Goal: Task Accomplishment & Management: Complete application form

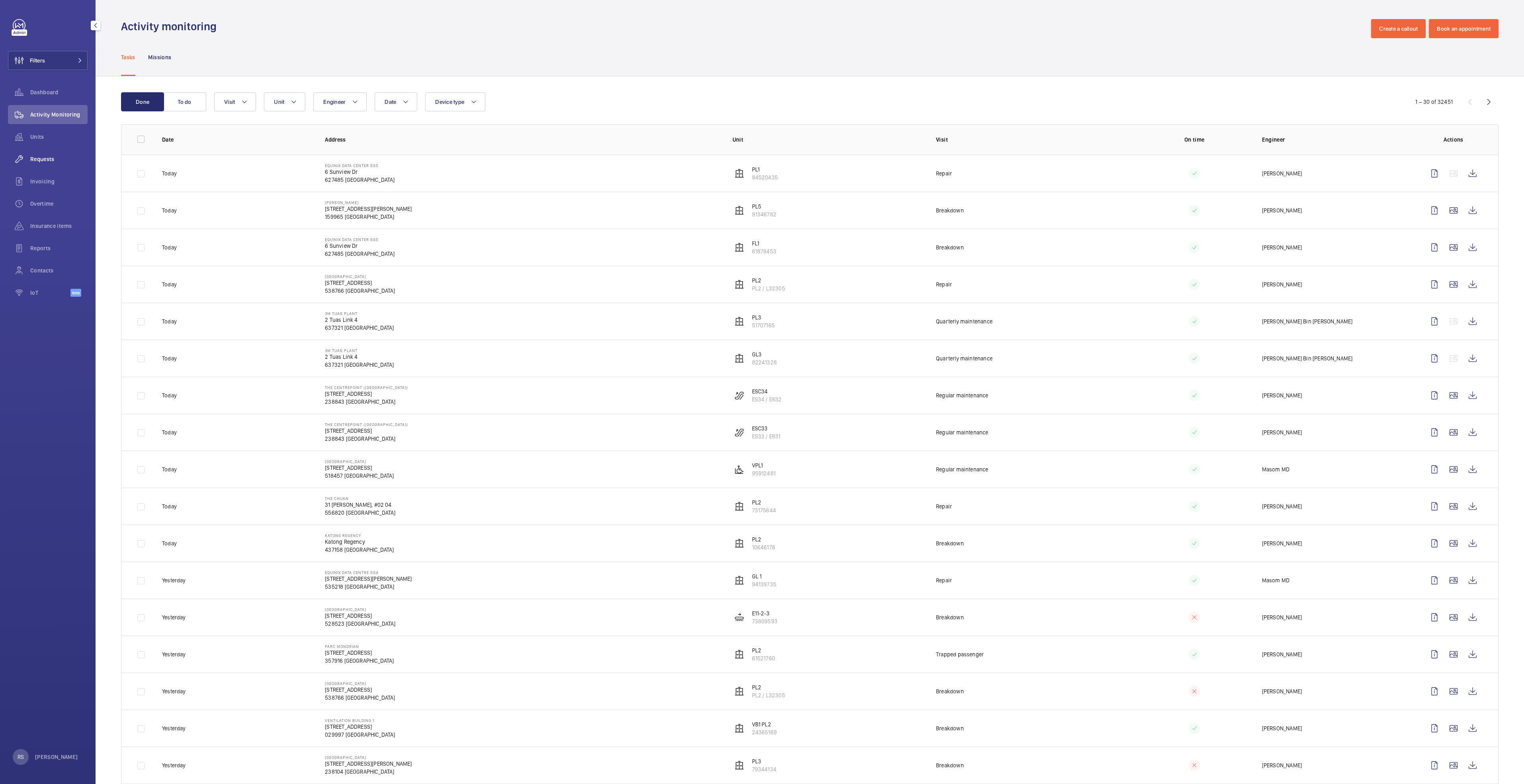
click at [39, 160] on span "Requests" at bounding box center [59, 158] width 57 height 8
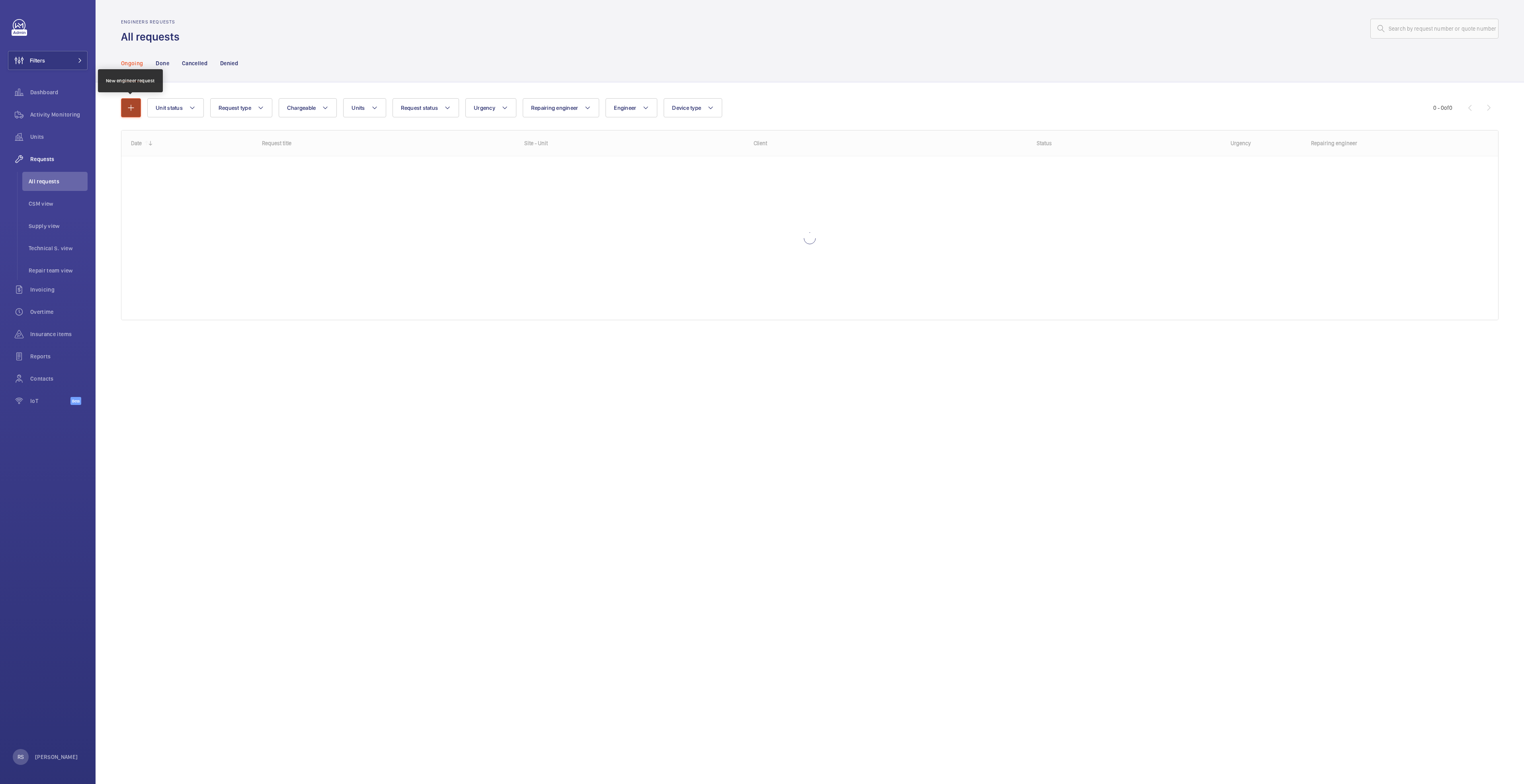
click at [124, 108] on button "button" at bounding box center [131, 108] width 20 height 19
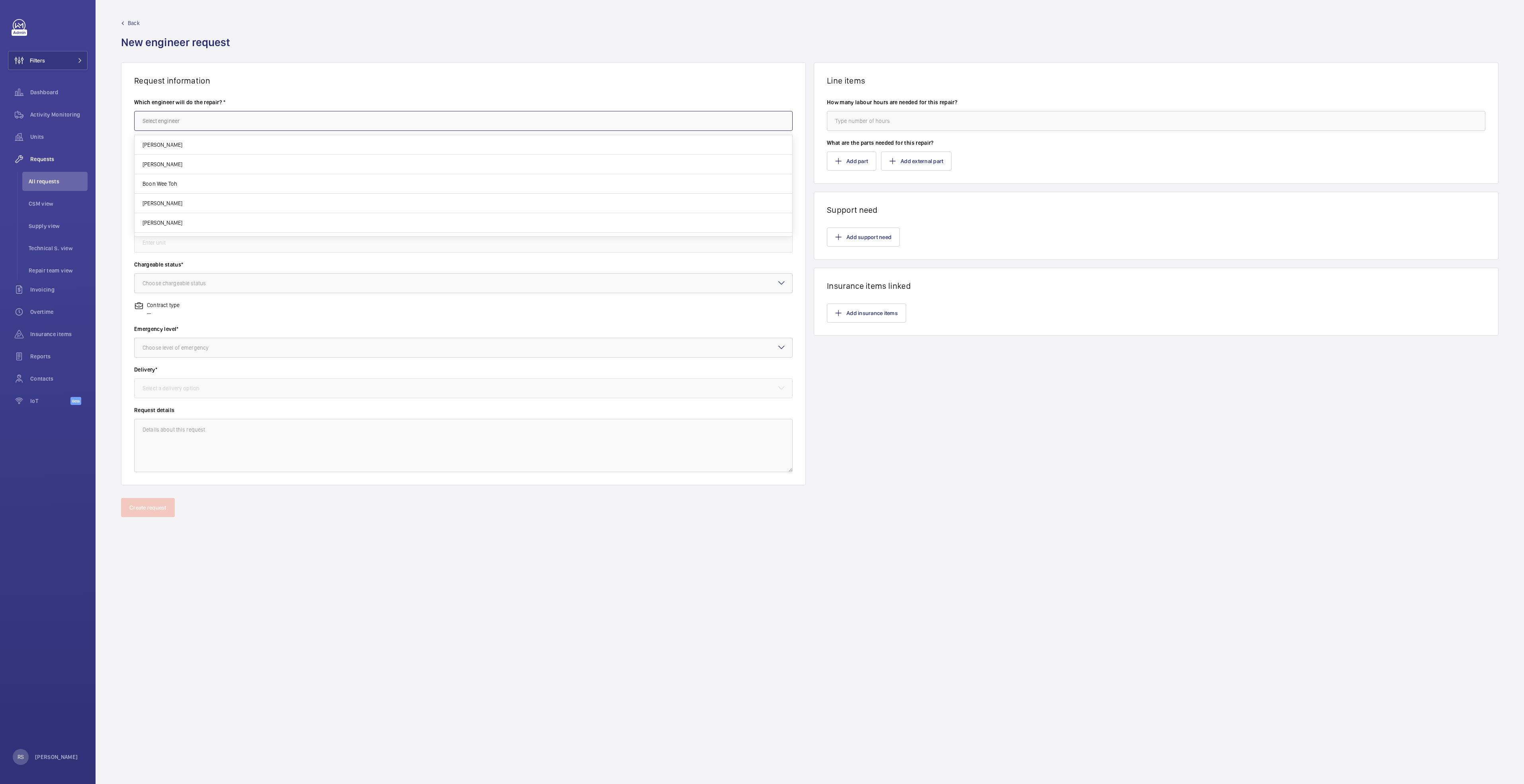
click at [183, 124] on input "text" at bounding box center [463, 121] width 658 height 20
type input "n"
click at [166, 144] on span "[PERSON_NAME] Dela [PERSON_NAME]" at bounding box center [189, 144] width 93 height 8
type input "[PERSON_NAME] Dela [PERSON_NAME]"
click at [173, 158] on input "text" at bounding box center [463, 161] width 658 height 20
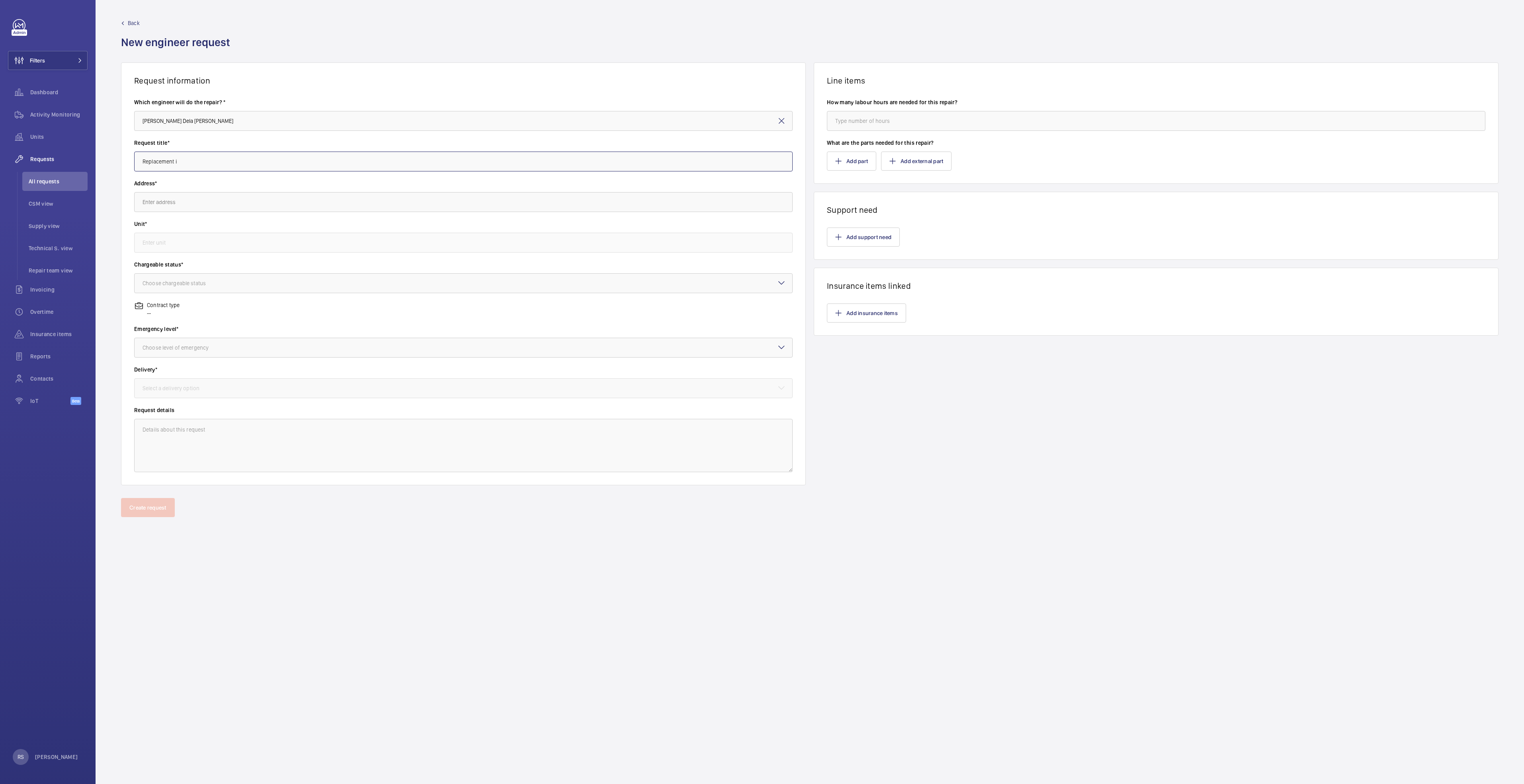
drag, startPoint x: 173, startPoint y: 158, endPoint x: 302, endPoint y: 195, distance: 134.2
click at [302, 195] on wm-front-card-body "Which engineer will do the repair? * [PERSON_NAME] Dela [PERSON_NAME] Request t…" at bounding box center [463, 286] width 684 height 400
click at [248, 158] on input "Replacement of [PERSON_NAME] escalator" at bounding box center [463, 161] width 658 height 20
type input "Replacement of [PERSON_NAME] escalator motor bearing"
click at [256, 202] on input "text" at bounding box center [463, 202] width 658 height 20
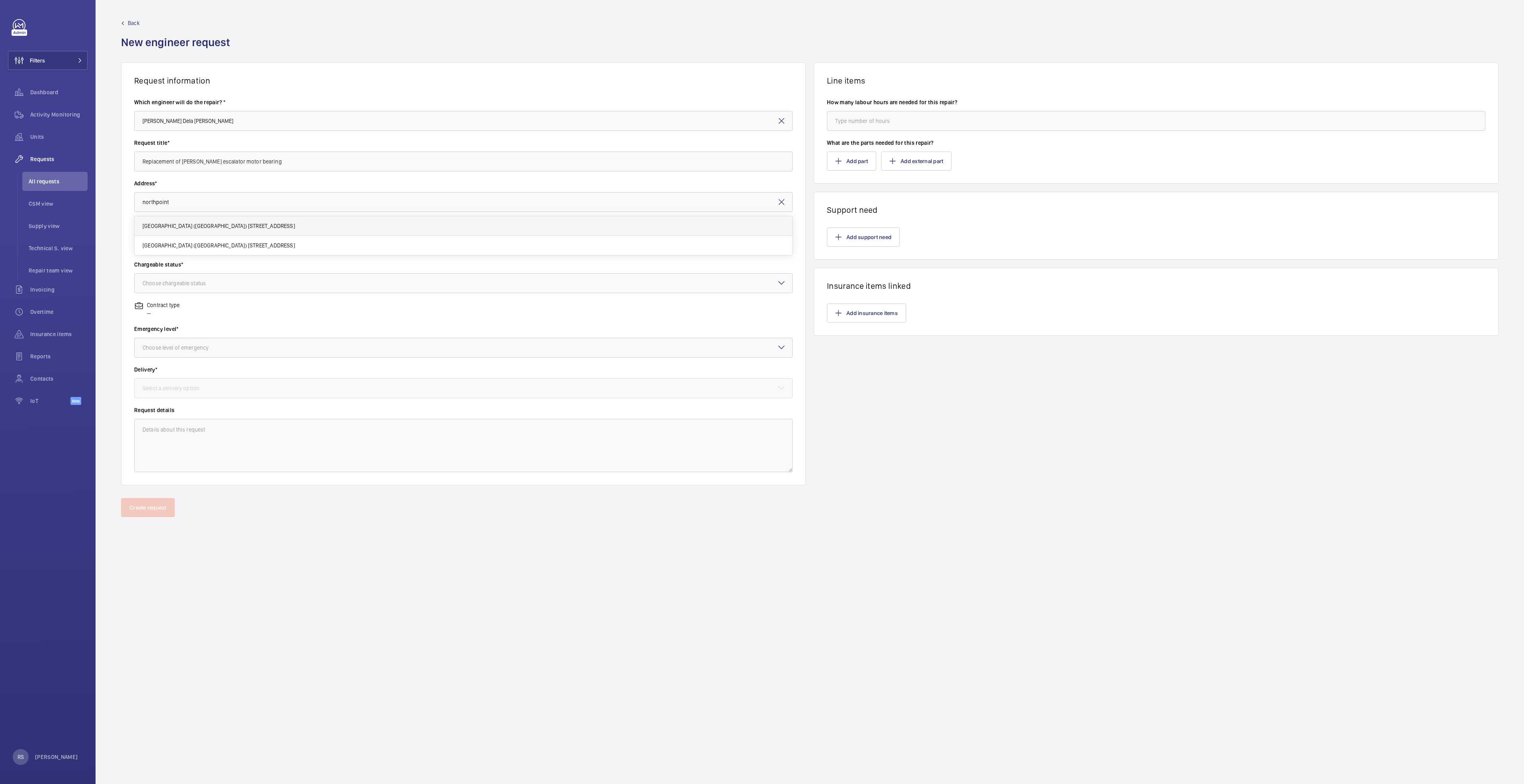
click at [241, 228] on span "[GEOGRAPHIC_DATA] ([GEOGRAPHIC_DATA]) [STREET_ADDRESS]" at bounding box center [219, 225] width 153 height 8
type input "[GEOGRAPHIC_DATA] ([GEOGRAPHIC_DATA]) [STREET_ADDRESS]"
click at [240, 244] on input "text" at bounding box center [463, 243] width 658 height 20
click at [192, 273] on span "ESE1-04 / E2021 - E2-4 (NP2)" at bounding box center [177, 276] width 70 height 8
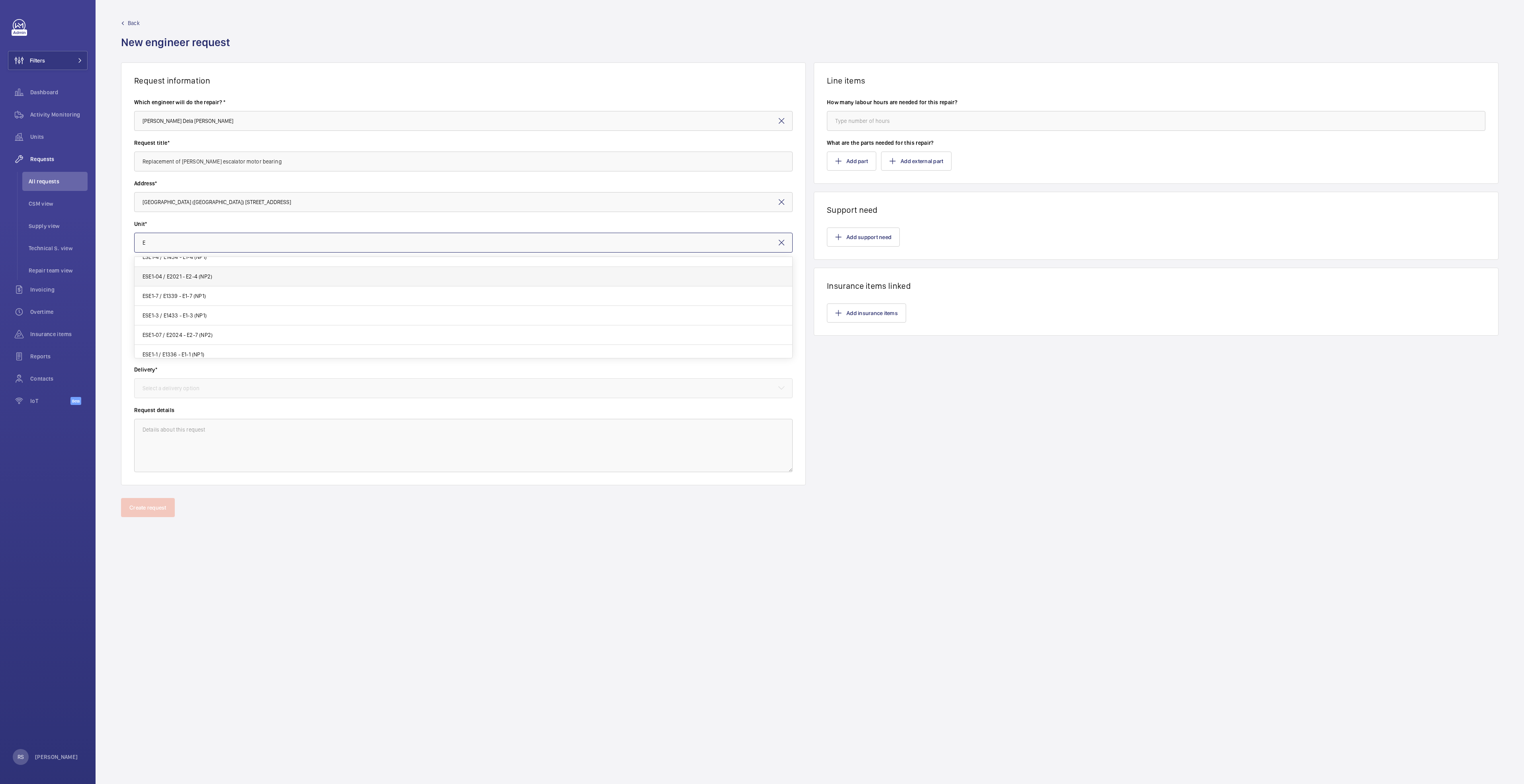
type input "ESE1-04 / E2021 - E2-4 (NP2)"
click at [253, 285] on div at bounding box center [463, 283] width 658 height 19
click at [252, 285] on div at bounding box center [463, 283] width 658 height 19
click at [226, 291] on div at bounding box center [463, 283] width 658 height 19
click at [167, 332] on div "Non chargeable" at bounding box center [463, 327] width 658 height 19
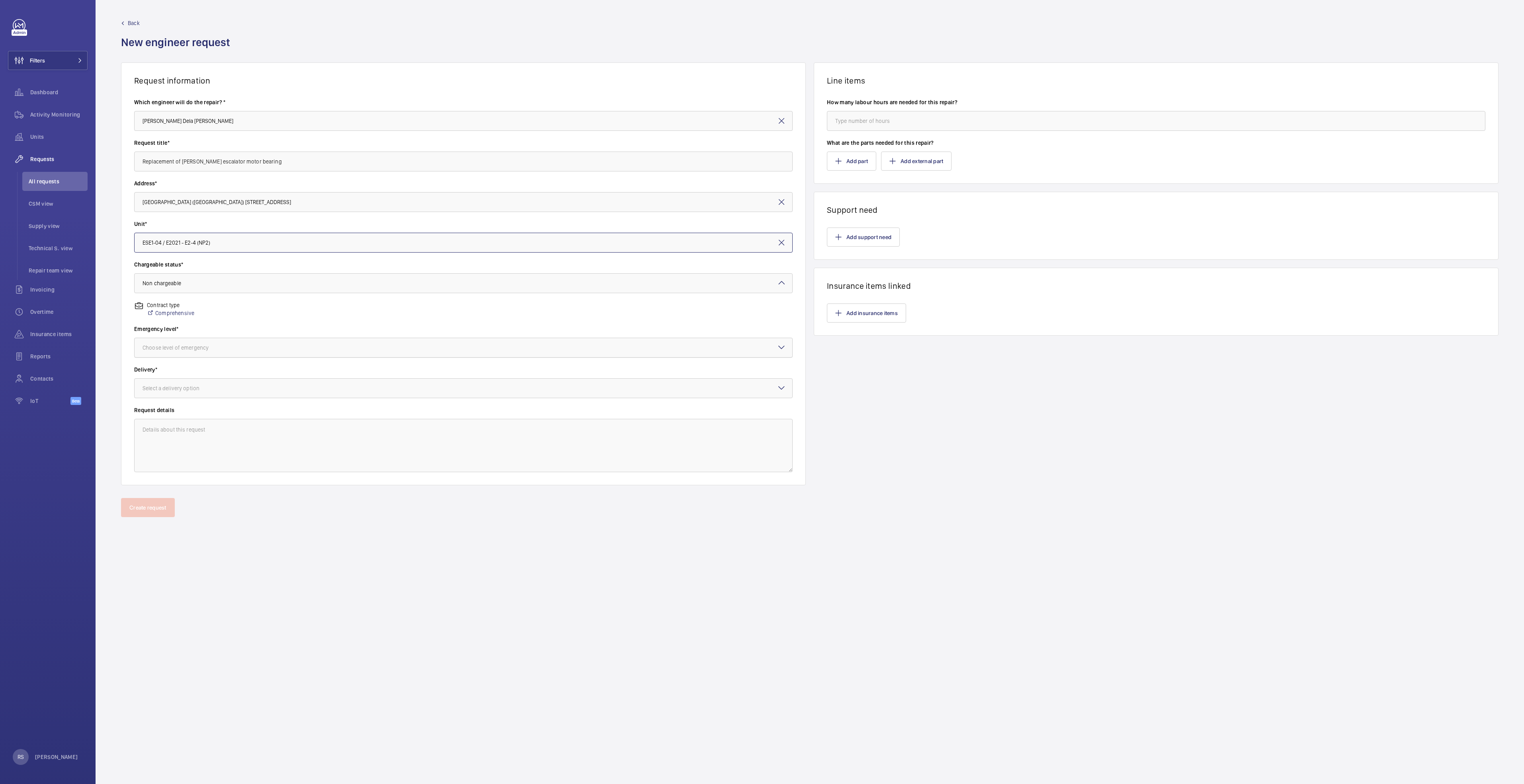
click at [167, 346] on div "Choose level of emergency" at bounding box center [185, 347] width 86 height 8
click at [178, 414] on span "Urgent" at bounding box center [463, 410] width 642 height 8
click at [182, 394] on div at bounding box center [463, 388] width 658 height 19
click at [193, 415] on span "Part already taken" at bounding box center [463, 412] width 642 height 8
click at [937, 124] on input "number" at bounding box center [1156, 121] width 658 height 20
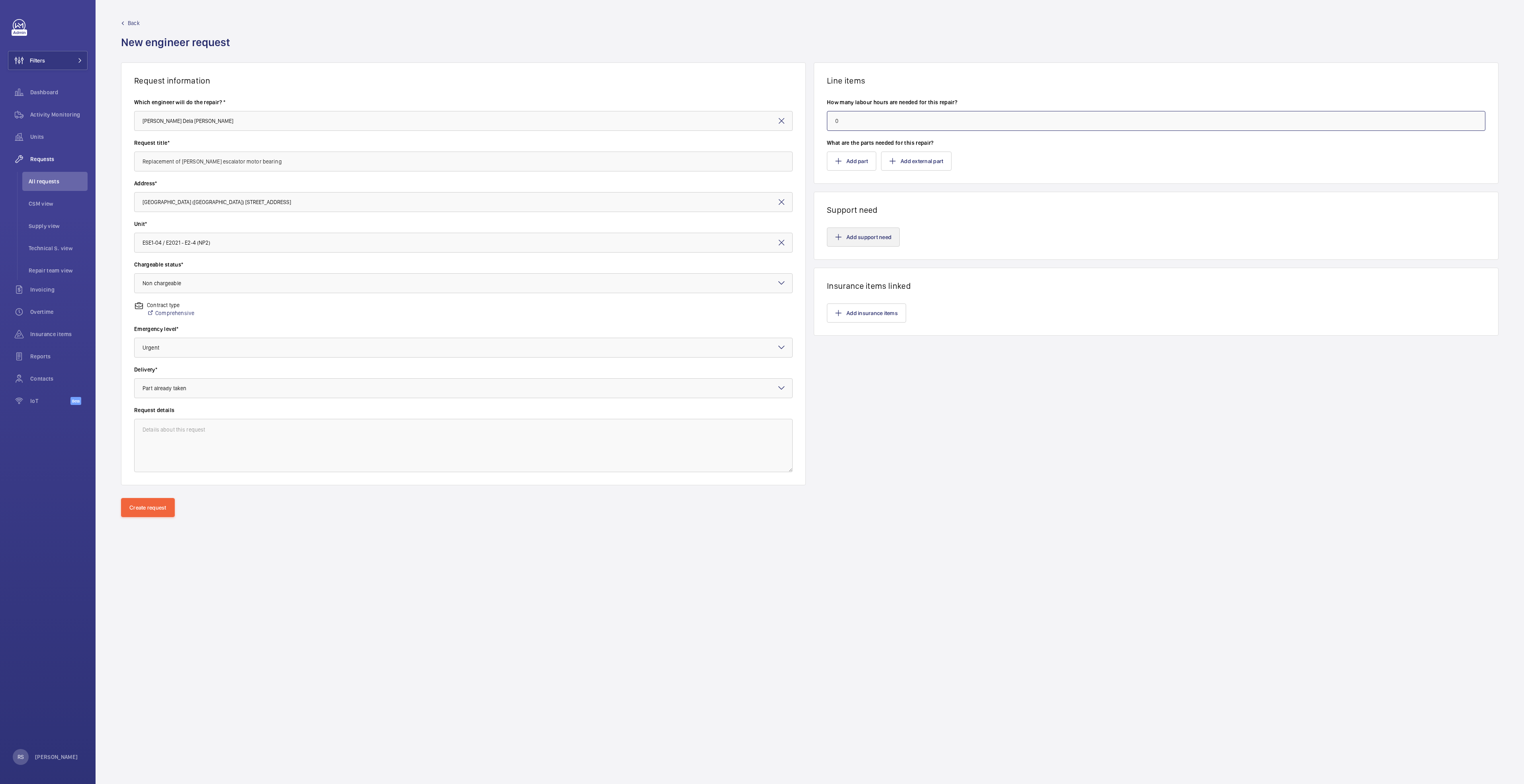
type input "0"
click at [866, 235] on button "Add support need" at bounding box center [863, 237] width 73 height 19
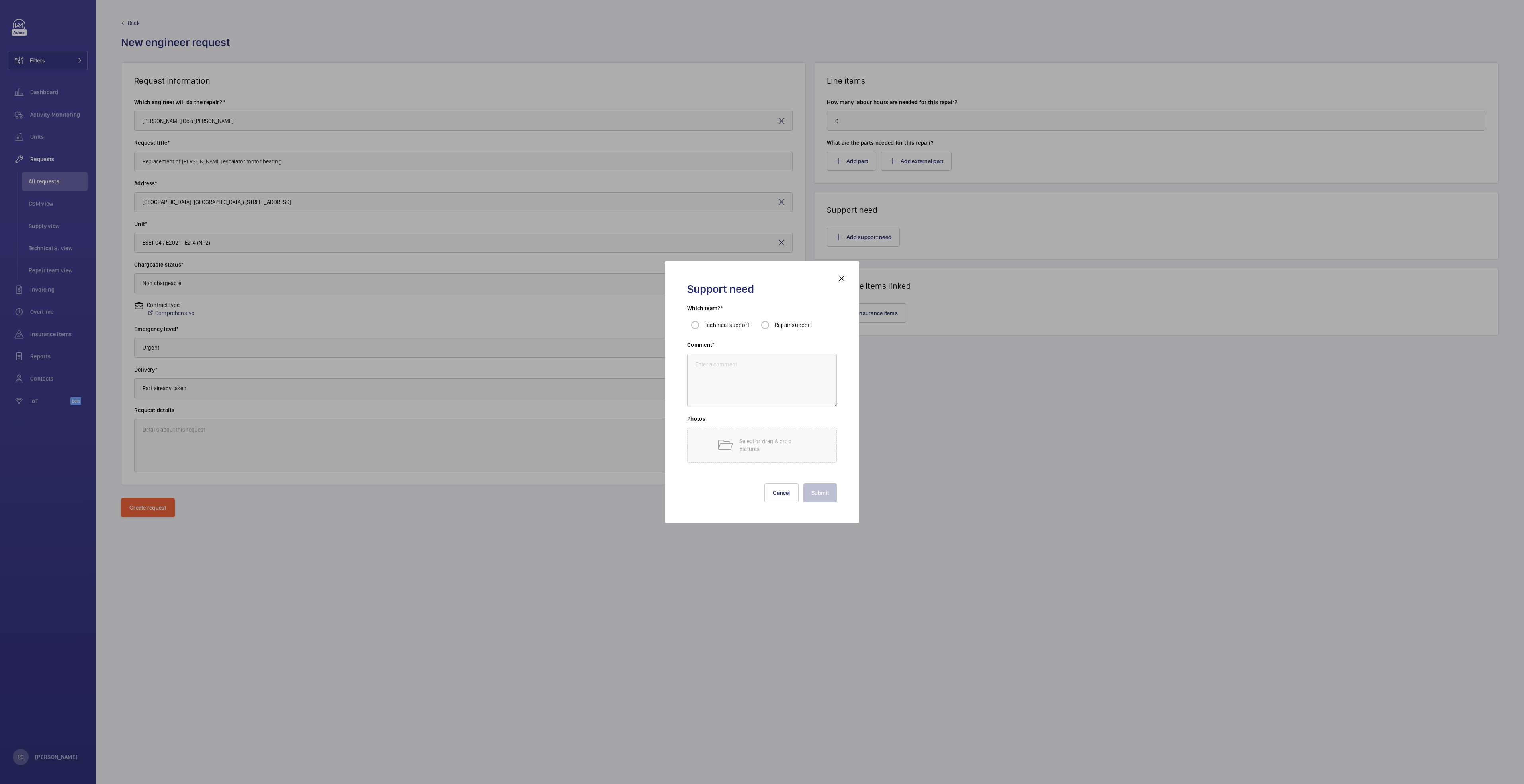
drag, startPoint x: 782, startPoint y: 324, endPoint x: 770, endPoint y: 335, distance: 16.3
click at [780, 324] on span "Repair support" at bounding box center [793, 325] width 37 height 7
click at [773, 324] on input "Repair support" at bounding box center [765, 325] width 16 height 16
radio input "true"
click at [721, 370] on textarea at bounding box center [761, 380] width 150 height 53
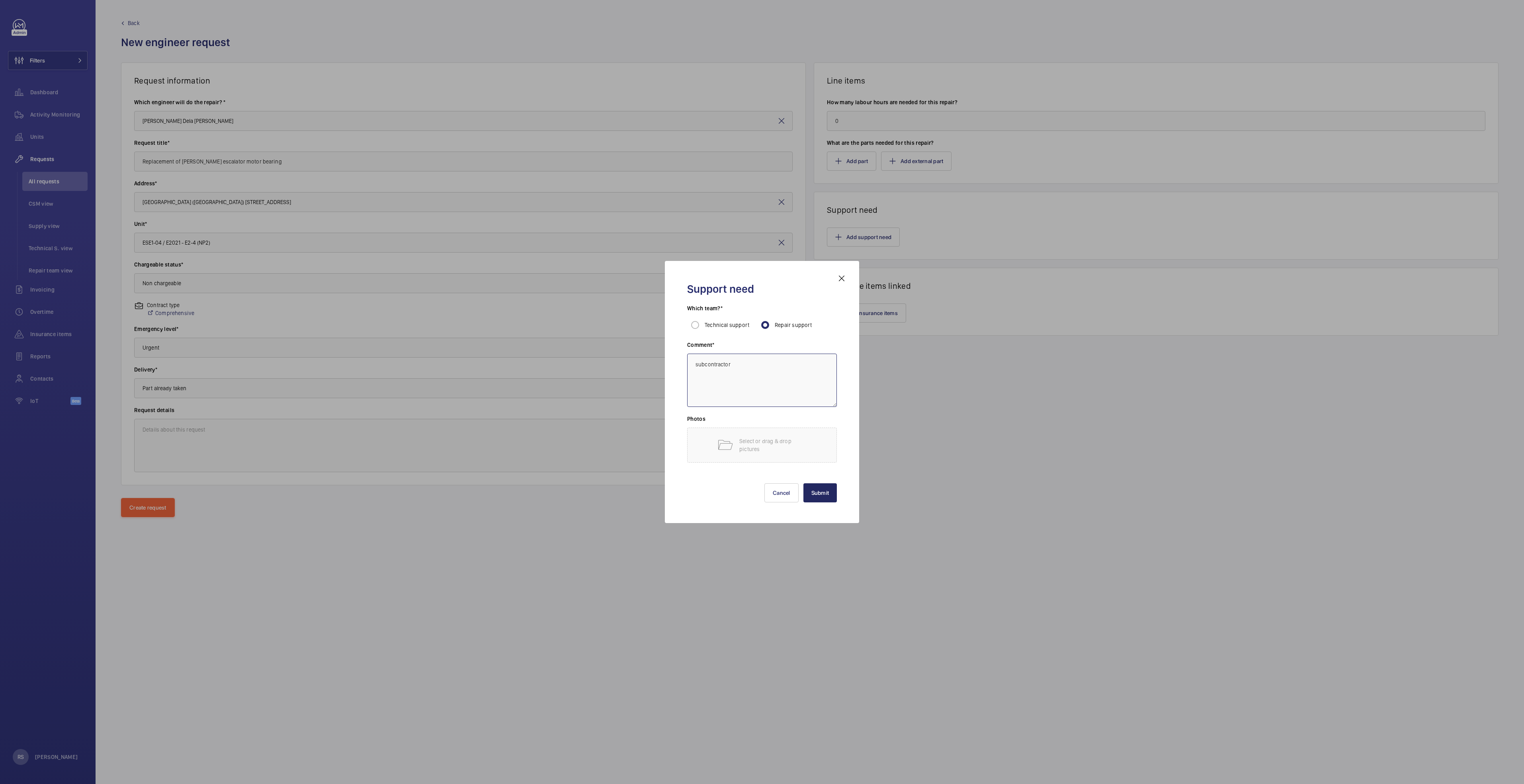
type textarea "subcontractor"
click at [819, 495] on button "Submit" at bounding box center [820, 493] width 34 height 19
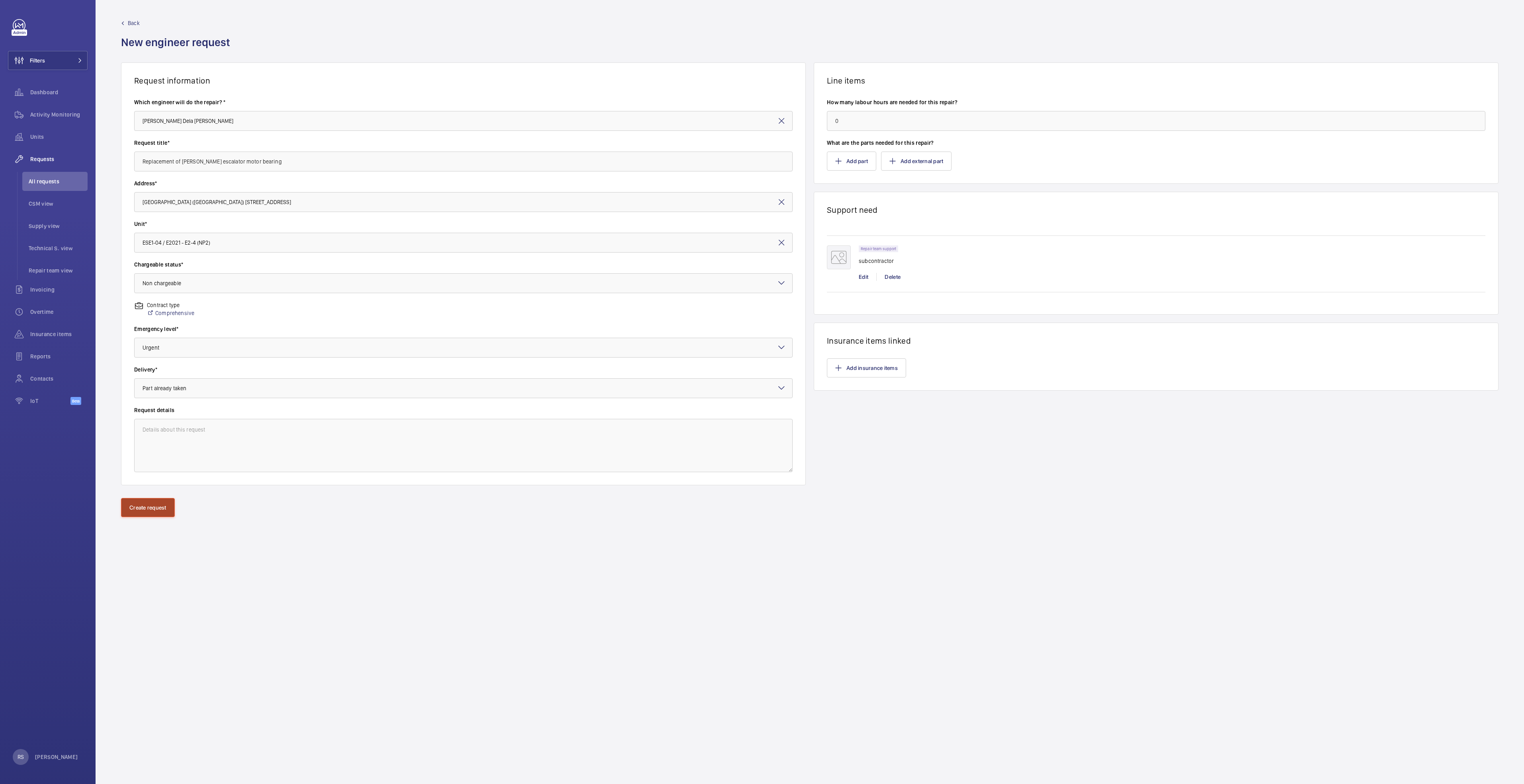
click at [149, 506] on button "Create request" at bounding box center [148, 508] width 54 height 19
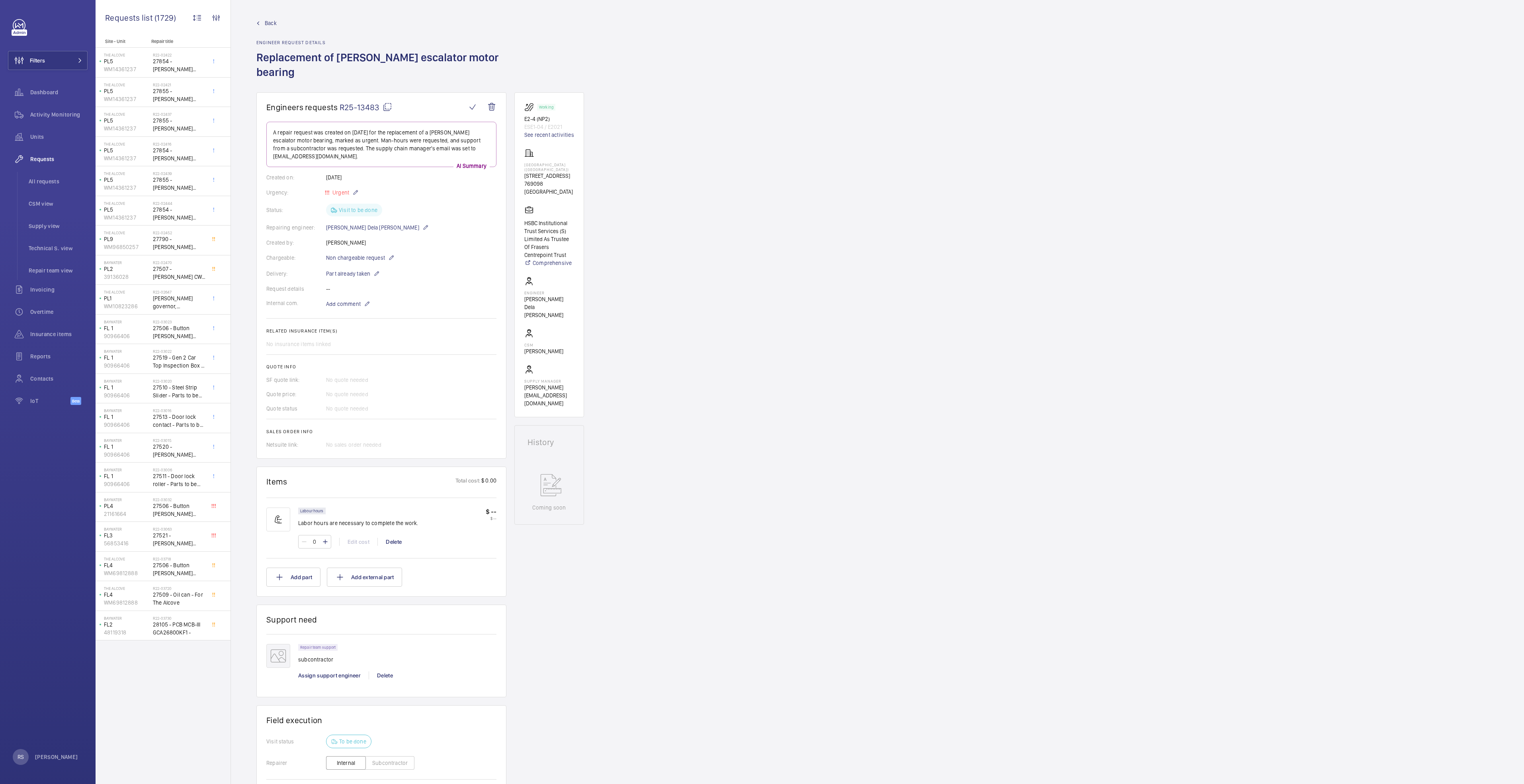
click at [257, 21] on link "Back" at bounding box center [381, 22] width 250 height 8
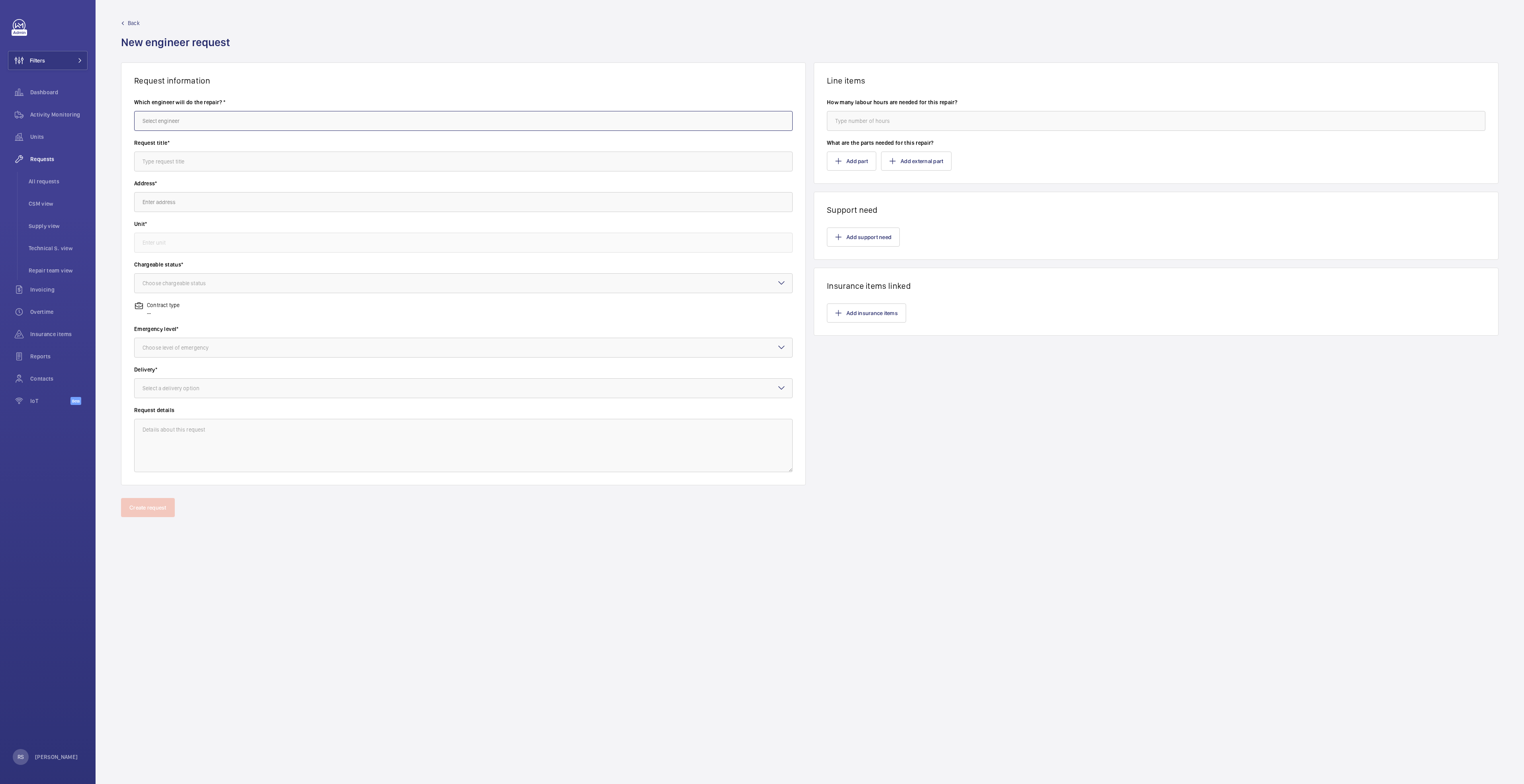
click at [294, 121] on input "text" at bounding box center [463, 121] width 658 height 20
click at [163, 149] on mat-option "[PERSON_NAME]" at bounding box center [463, 145] width 658 height 19
type input "[PERSON_NAME]"
click at [189, 164] on input "text" at bounding box center [463, 161] width 658 height 20
type input "Adjustment of Handrail for HOT issue"
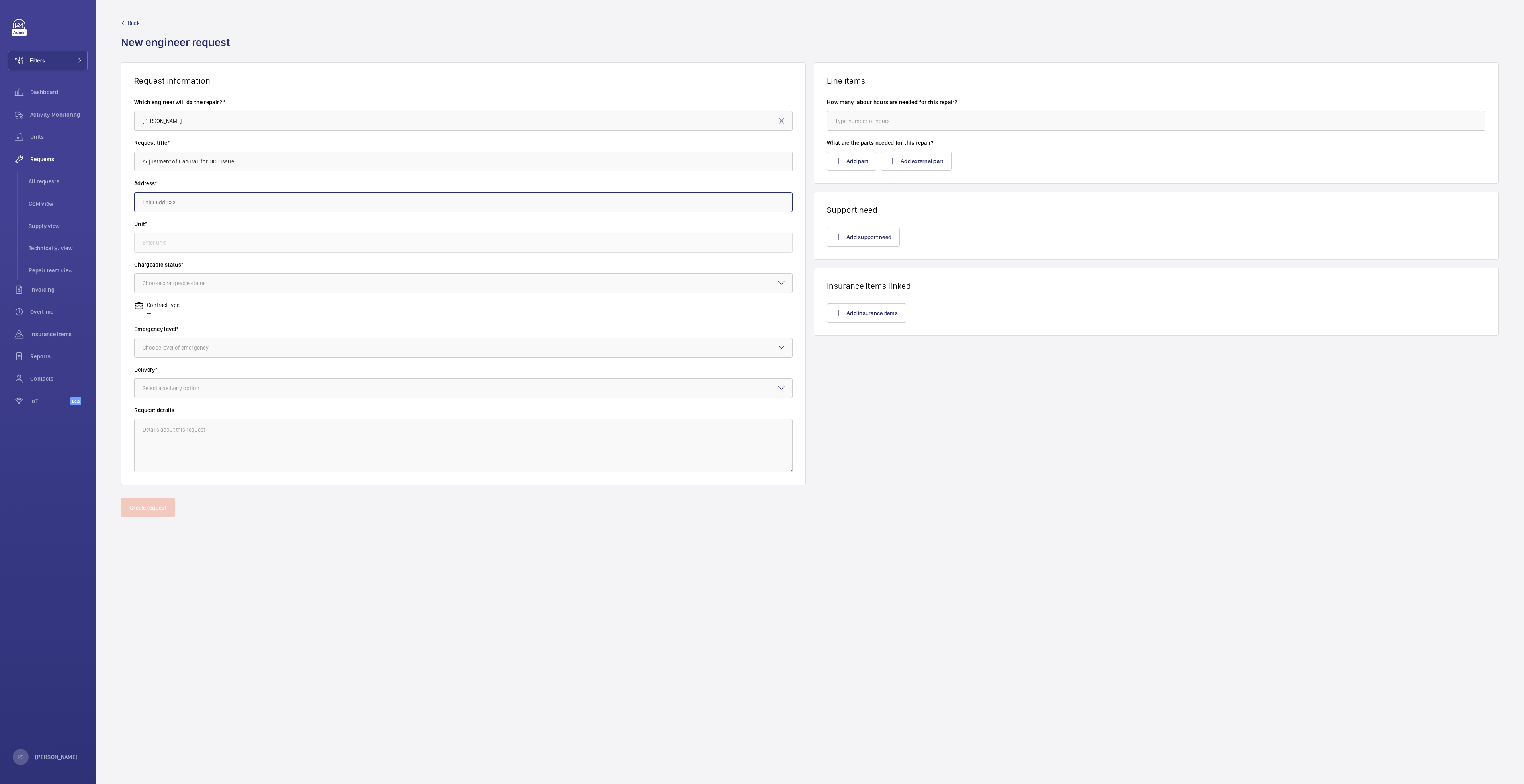
click at [173, 206] on input "text" at bounding box center [463, 202] width 658 height 20
click at [239, 223] on span "[GEOGRAPHIC_DATA][STREET_ADDRESS]" at bounding box center [191, 225] width 97 height 8
type input "[GEOGRAPHIC_DATA][STREET_ADDRESS]"
click at [188, 247] on input "text" at bounding box center [463, 243] width 658 height 20
click at [219, 264] on mat-option "ES03 / E1473 - ES03" at bounding box center [463, 267] width 658 height 19
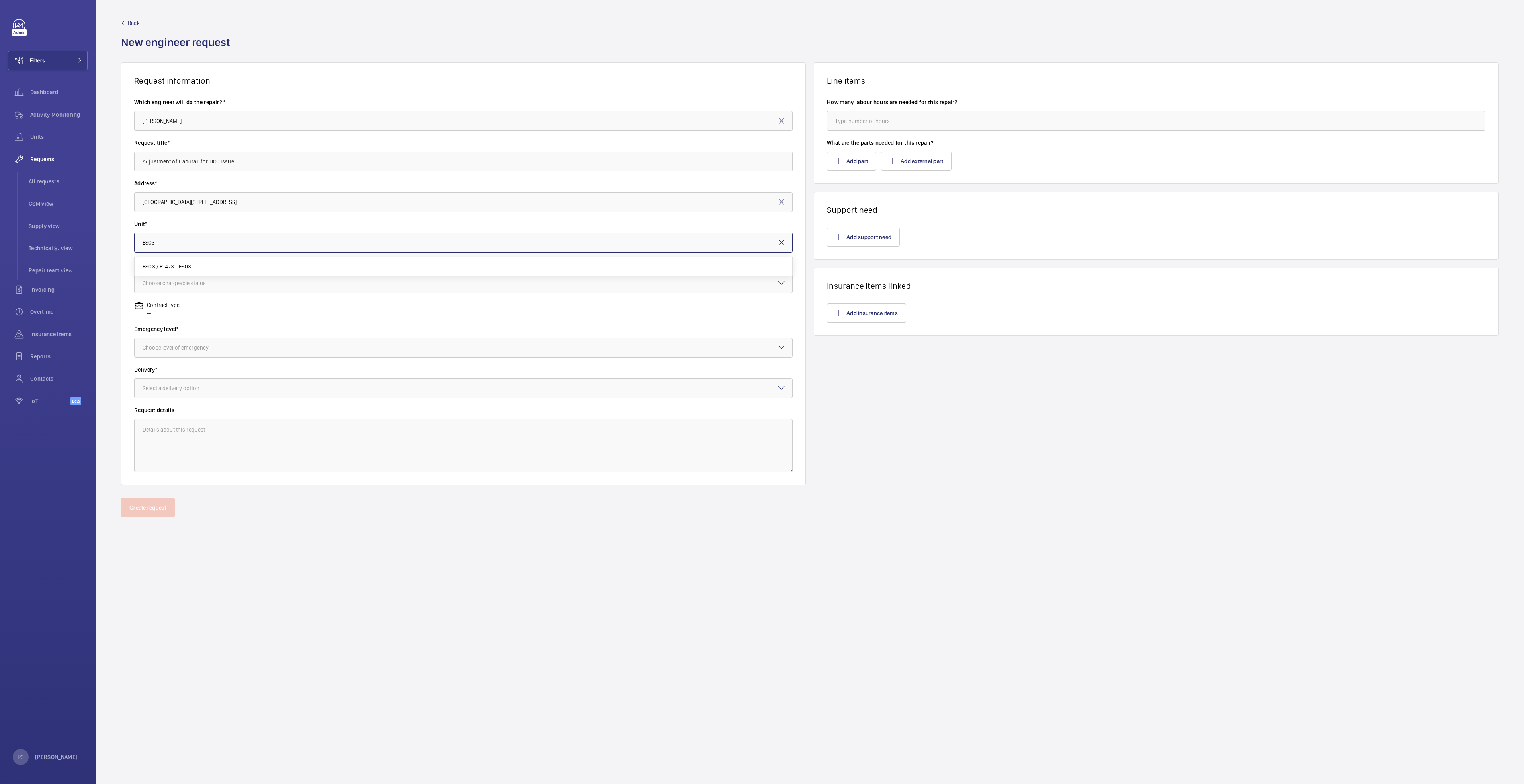
type input "ES03 / E1473 - ES03"
click at [173, 286] on div "Choose chargeable status" at bounding box center [184, 283] width 83 height 8
click at [174, 328] on span "Non chargeable" at bounding box center [463, 326] width 642 height 8
click at [178, 352] on div at bounding box center [463, 348] width 658 height 19
click at [181, 413] on span "Urgent" at bounding box center [463, 410] width 642 height 8
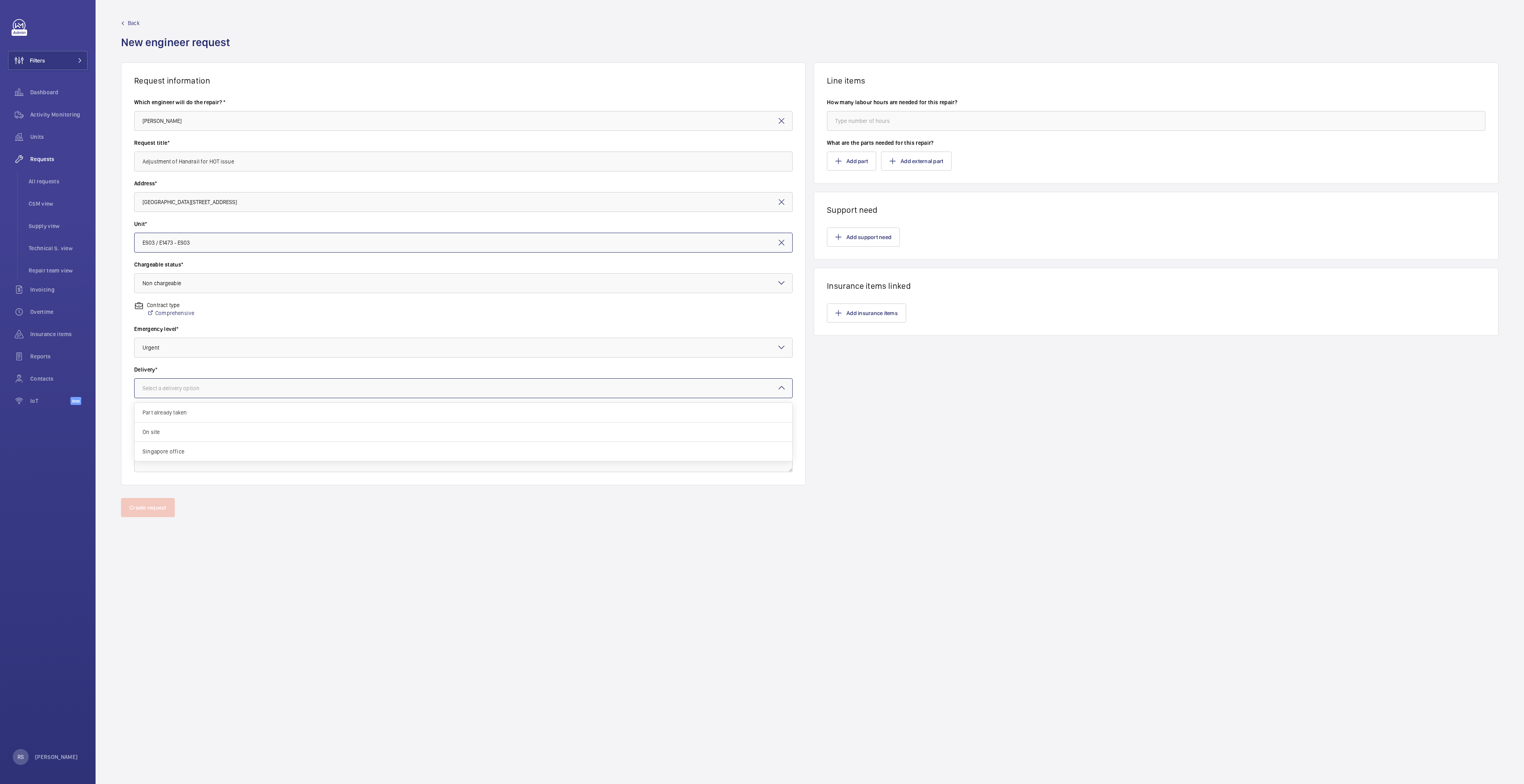
click at [180, 385] on div "Select a delivery option" at bounding box center [181, 388] width 77 height 8
click at [166, 414] on span "Part already taken" at bounding box center [463, 412] width 642 height 8
click at [897, 115] on input "number" at bounding box center [1156, 121] width 658 height 20
type input "0"
click at [879, 236] on button "Add support need" at bounding box center [863, 237] width 73 height 19
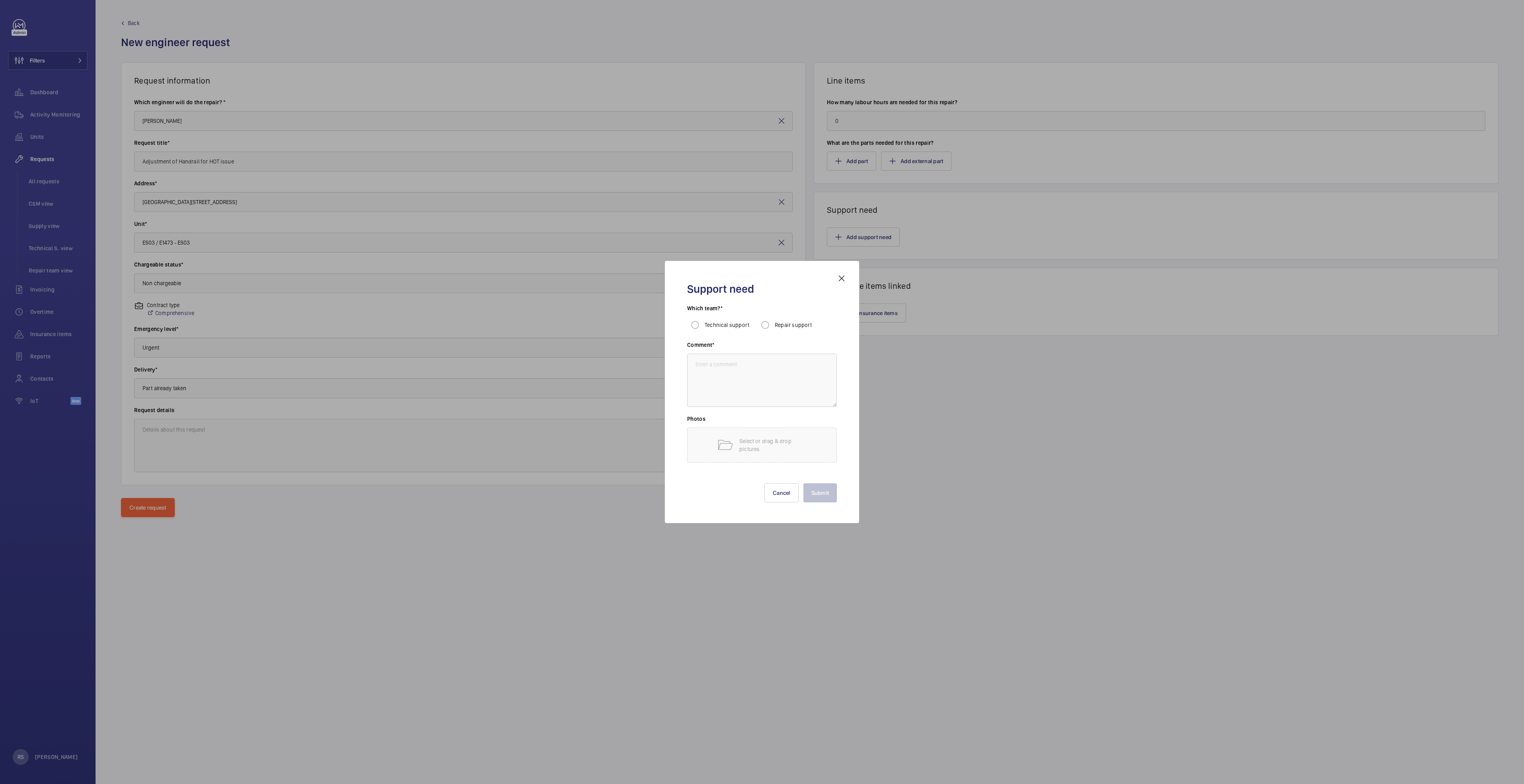
click at [775, 325] on span "Repair support" at bounding box center [793, 325] width 37 height 7
click at [773, 325] on input "Repair support" at bounding box center [765, 325] width 16 height 16
radio input "true"
click at [778, 367] on textarea at bounding box center [761, 380] width 150 height 53
type textarea "subcon"
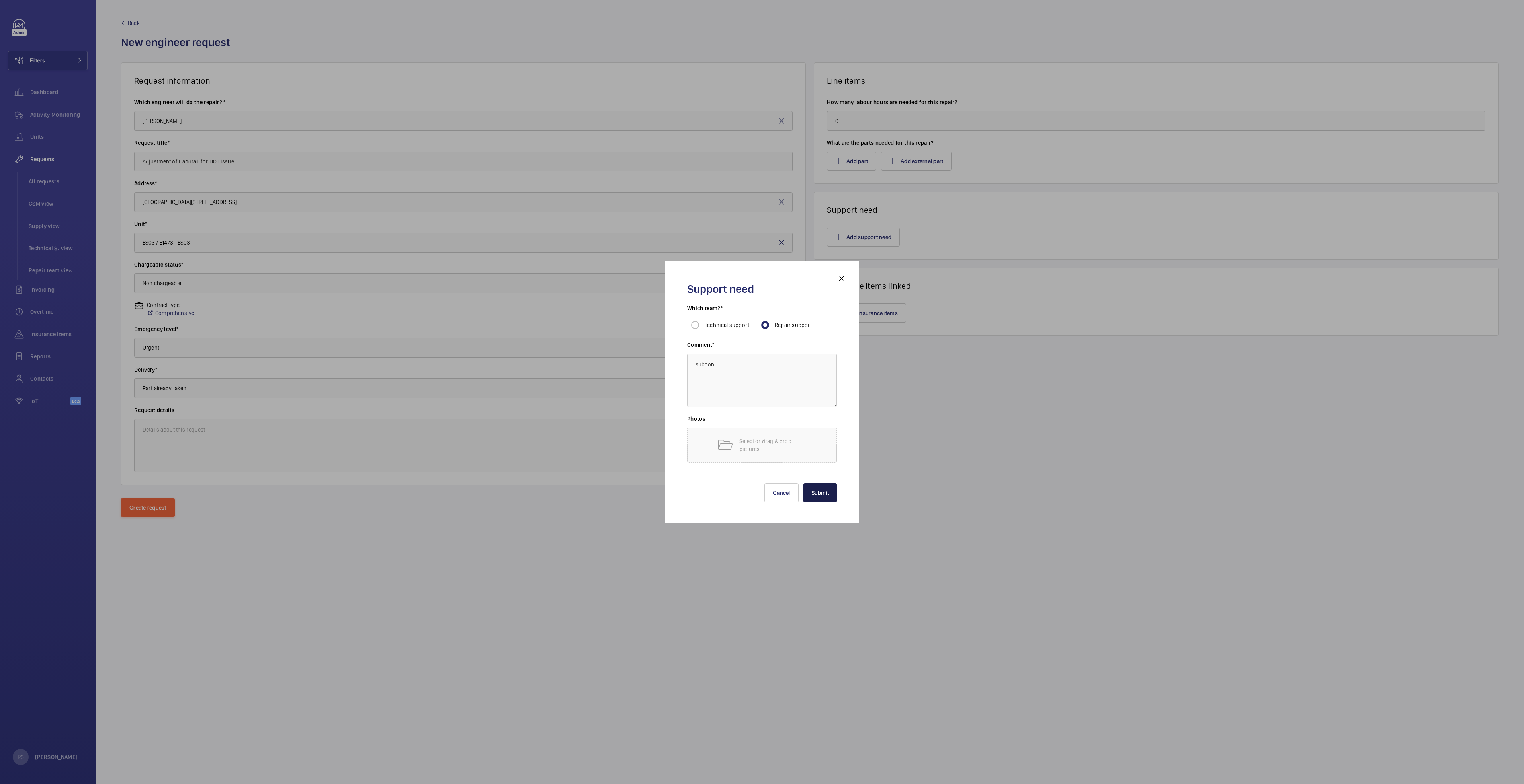
click at [812, 498] on button "Submit" at bounding box center [820, 493] width 34 height 19
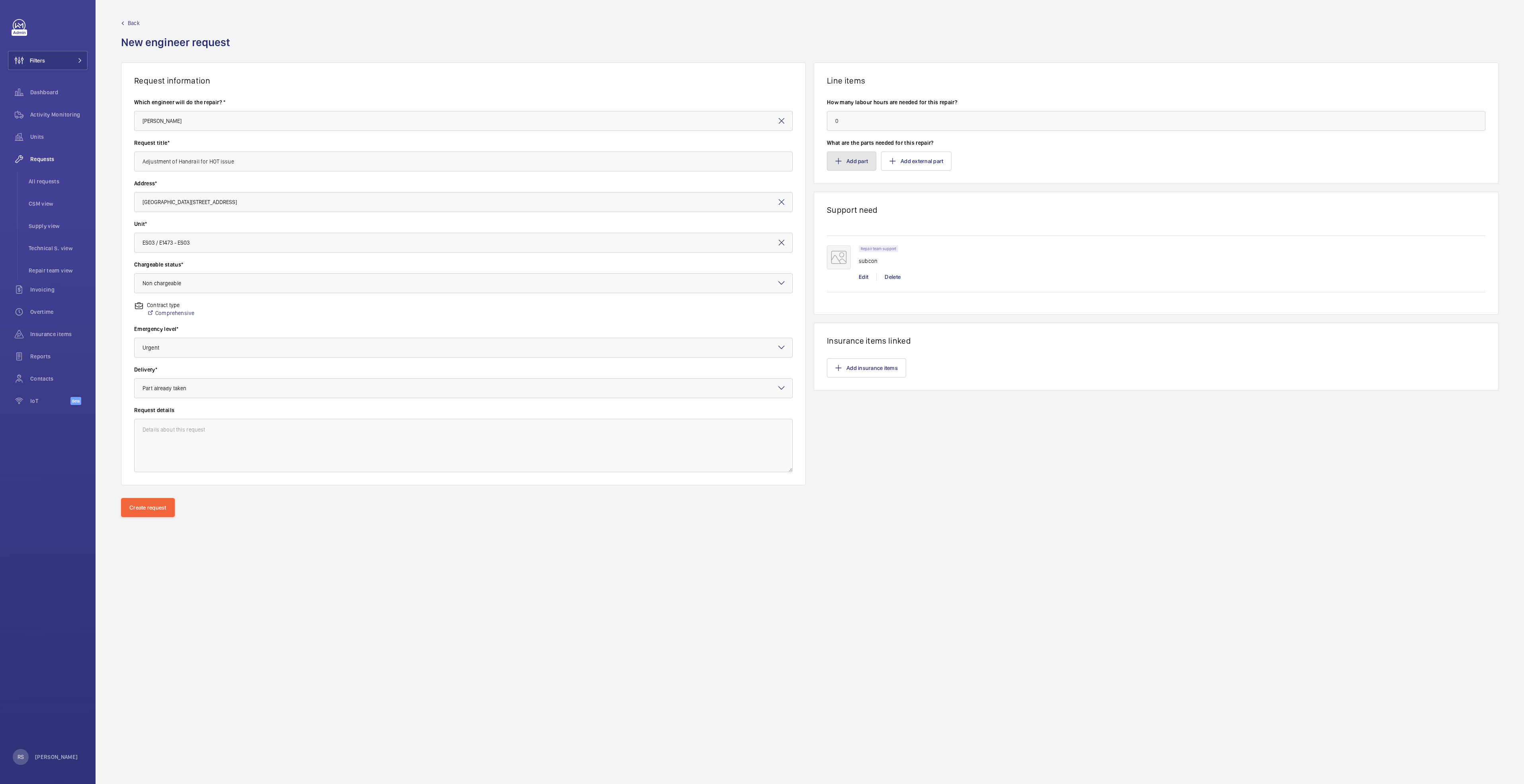
click at [851, 161] on button "Add part" at bounding box center [851, 161] width 49 height 19
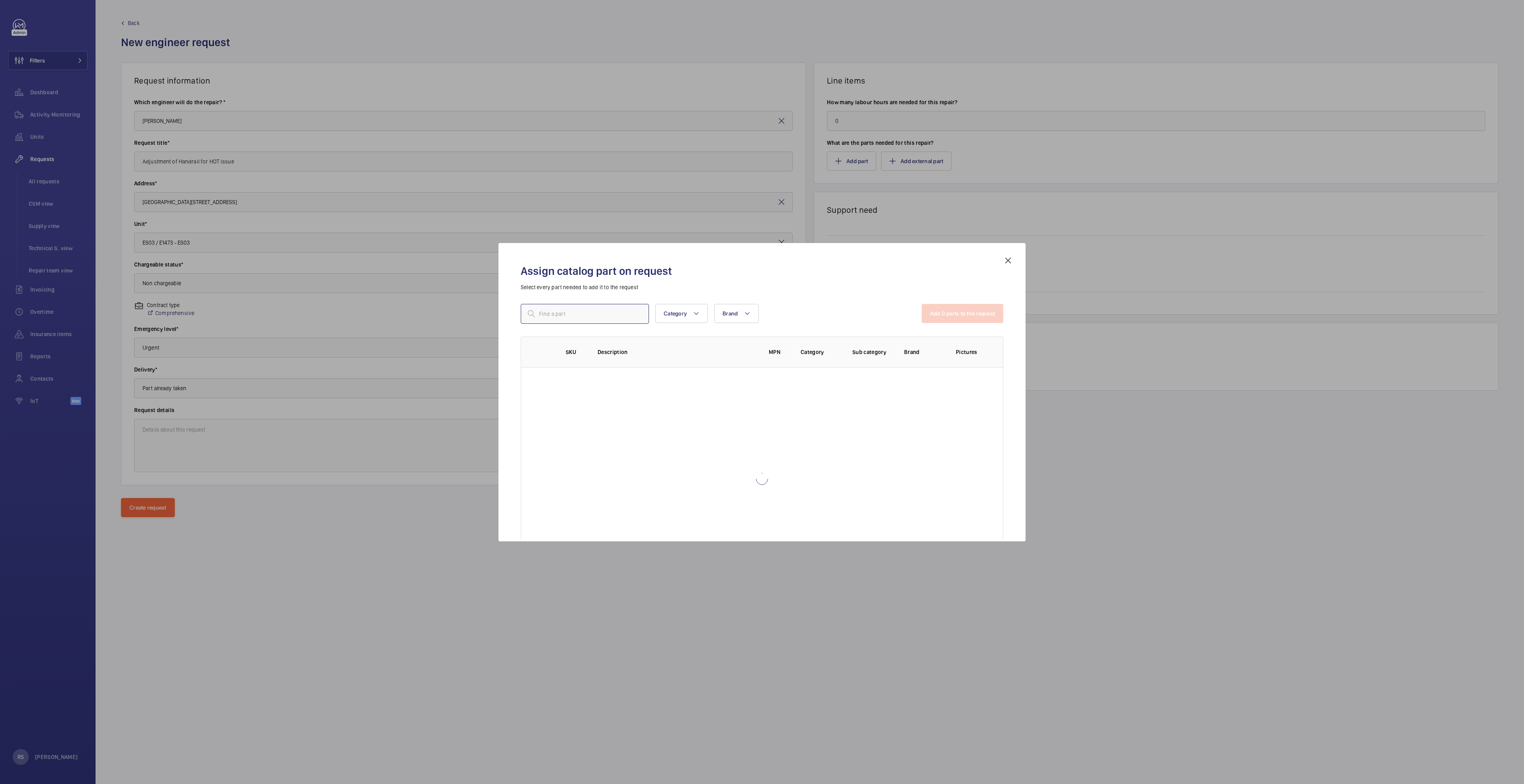
click at [601, 310] on input "text" at bounding box center [585, 314] width 128 height 20
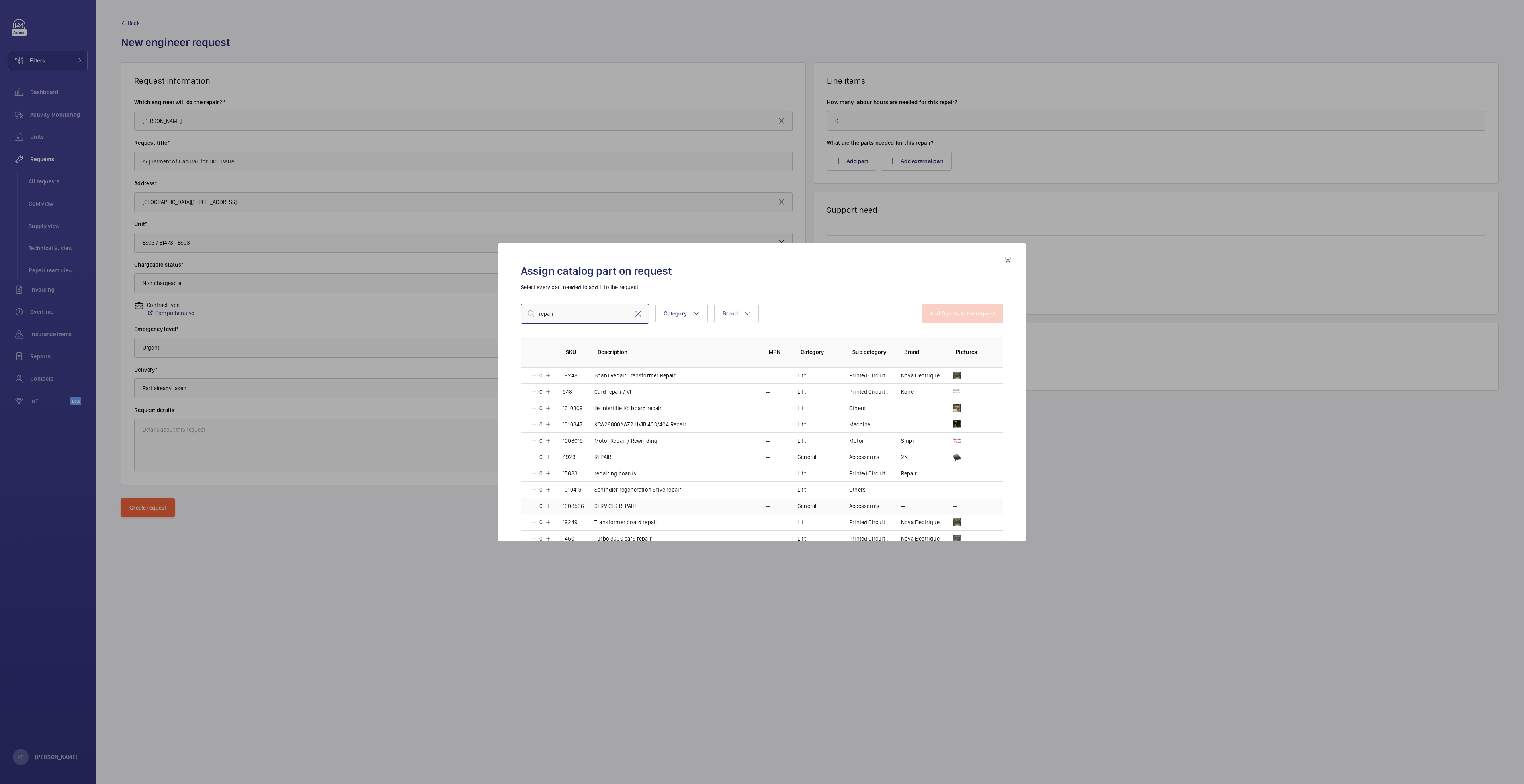
type input "repair"
click at [551, 504] on mat-icon at bounding box center [548, 506] width 7 height 7
click at [1190, 469] on div at bounding box center [762, 392] width 1524 height 784
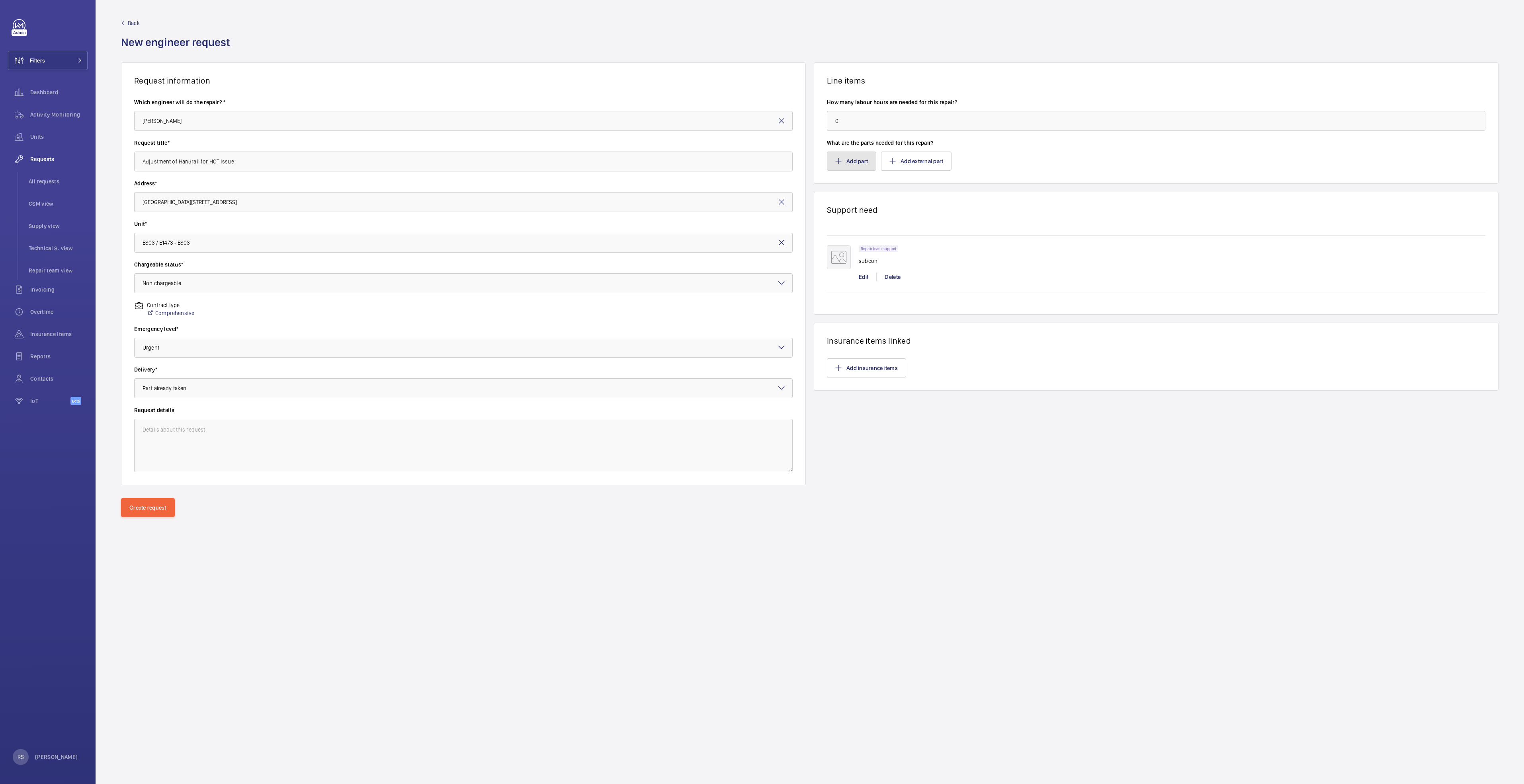
click at [849, 167] on button "Add part" at bounding box center [851, 161] width 49 height 19
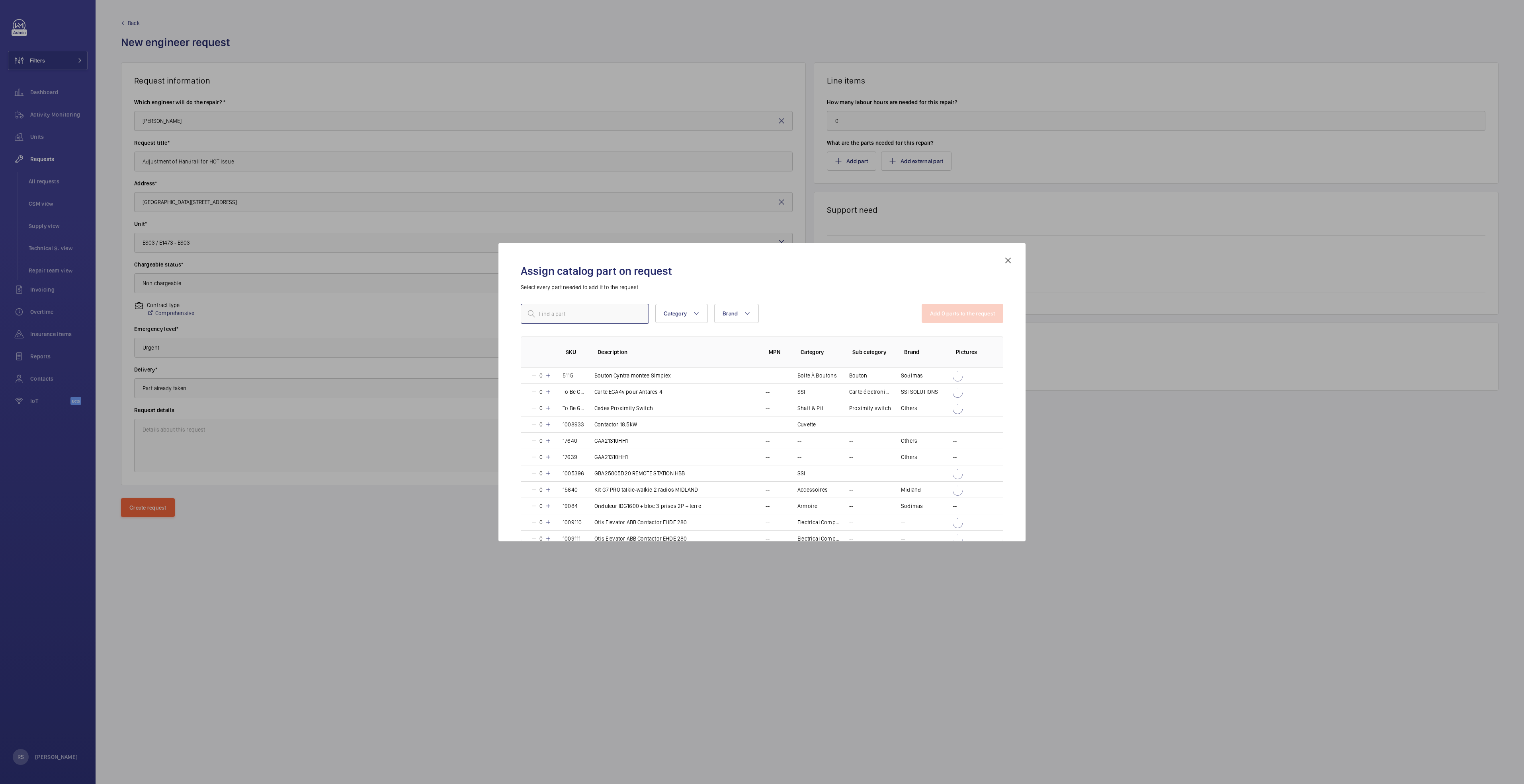
click at [584, 320] on input "text" at bounding box center [585, 314] width 128 height 20
type input "repair"
click at [550, 481] on mat-icon at bounding box center [548, 483] width 7 height 7
click at [947, 306] on button "Add 1 parts to the request" at bounding box center [963, 313] width 81 height 19
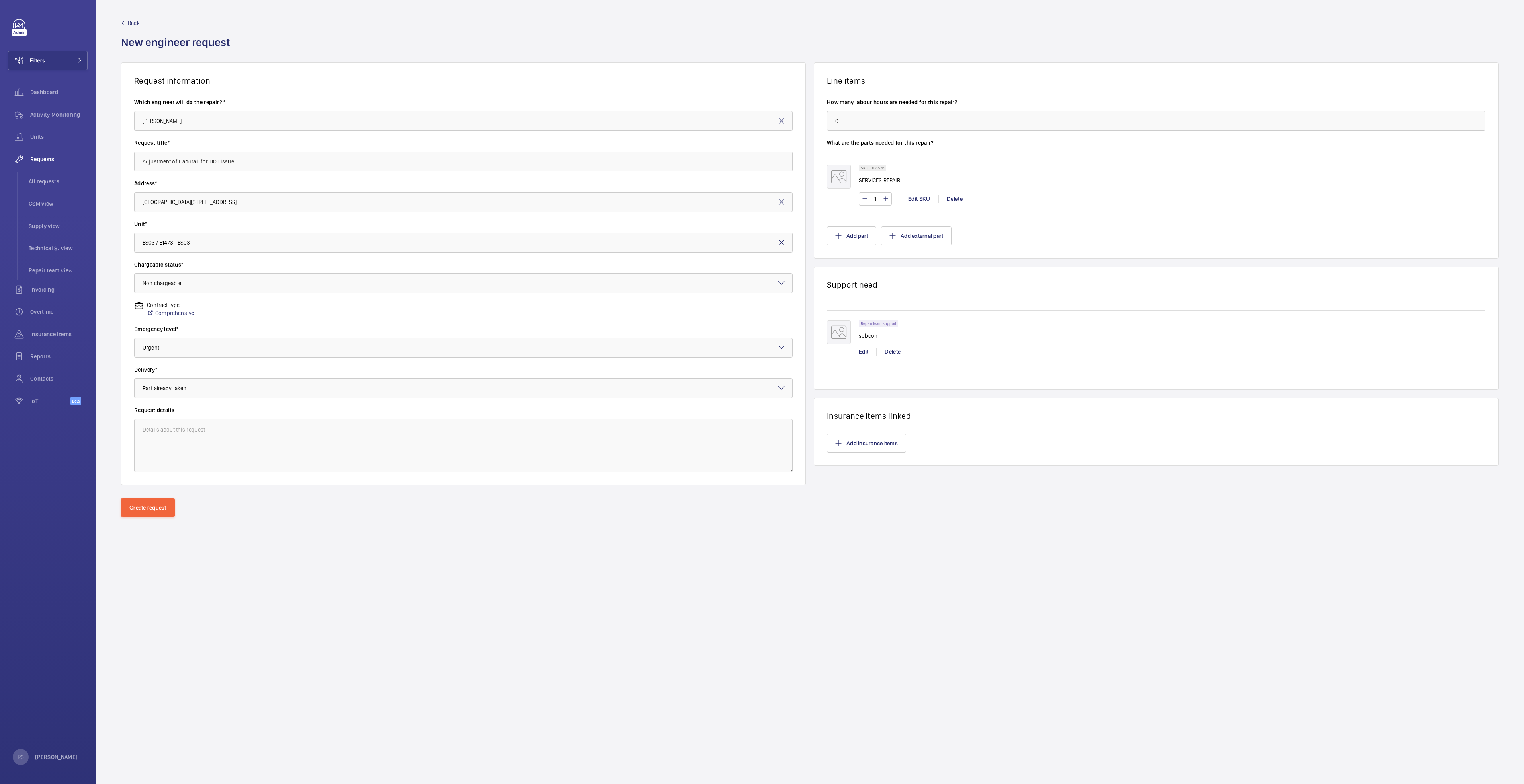
click at [842, 183] on mat-icon at bounding box center [839, 177] width 24 height 24
click at [138, 511] on button "Create request" at bounding box center [148, 508] width 54 height 19
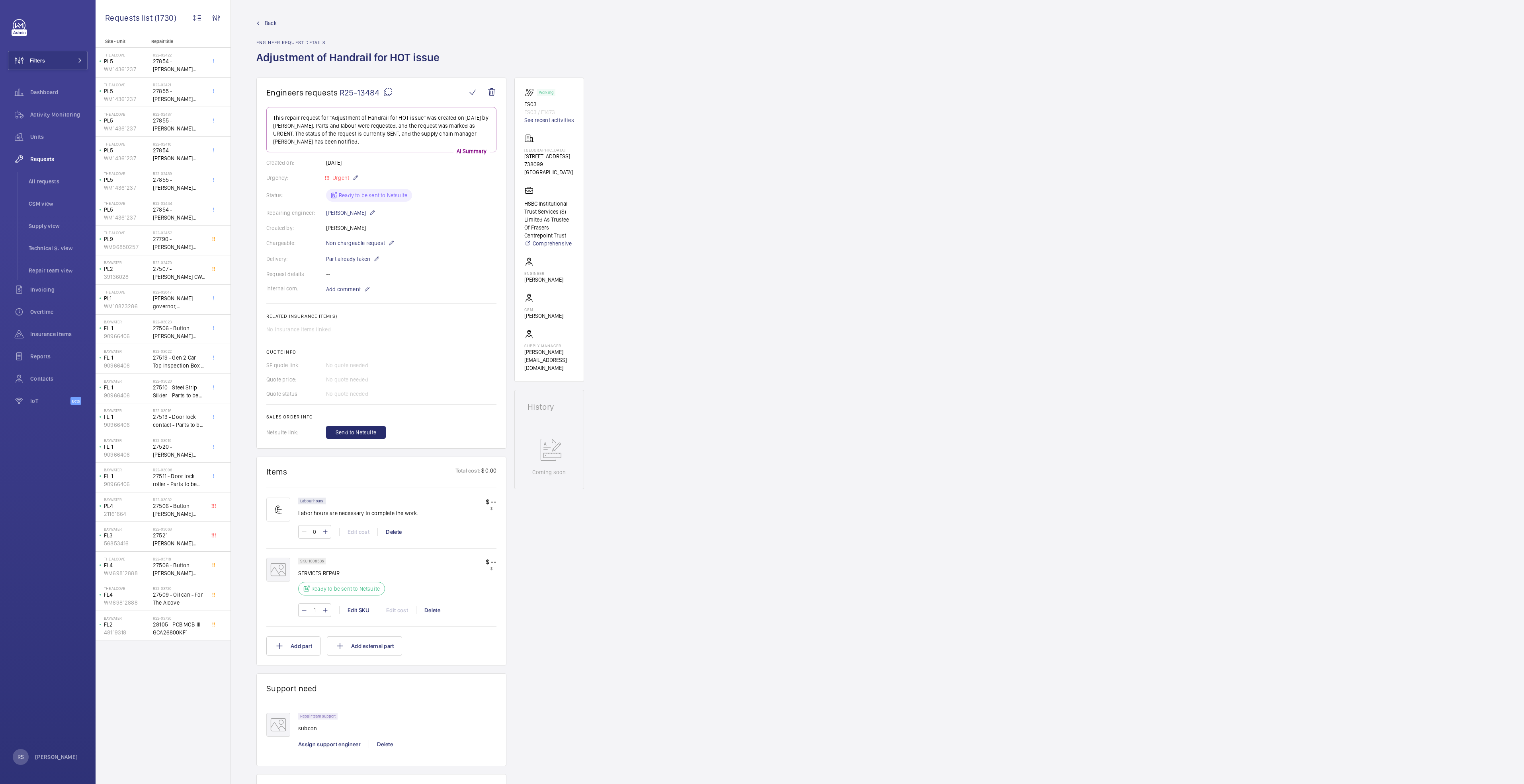
click at [267, 23] on span "Back" at bounding box center [271, 22] width 12 height 8
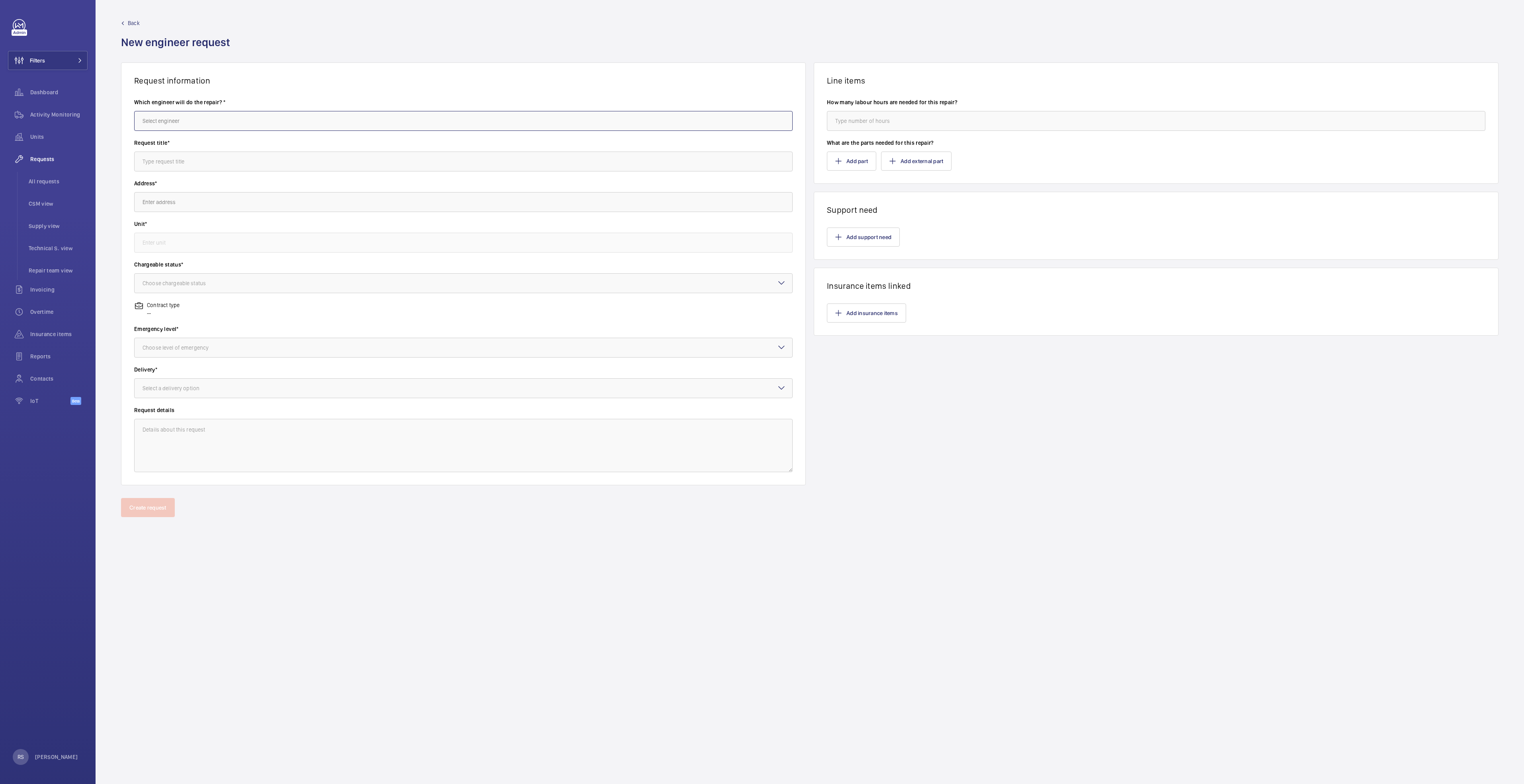
click at [219, 118] on input "text" at bounding box center [463, 121] width 658 height 20
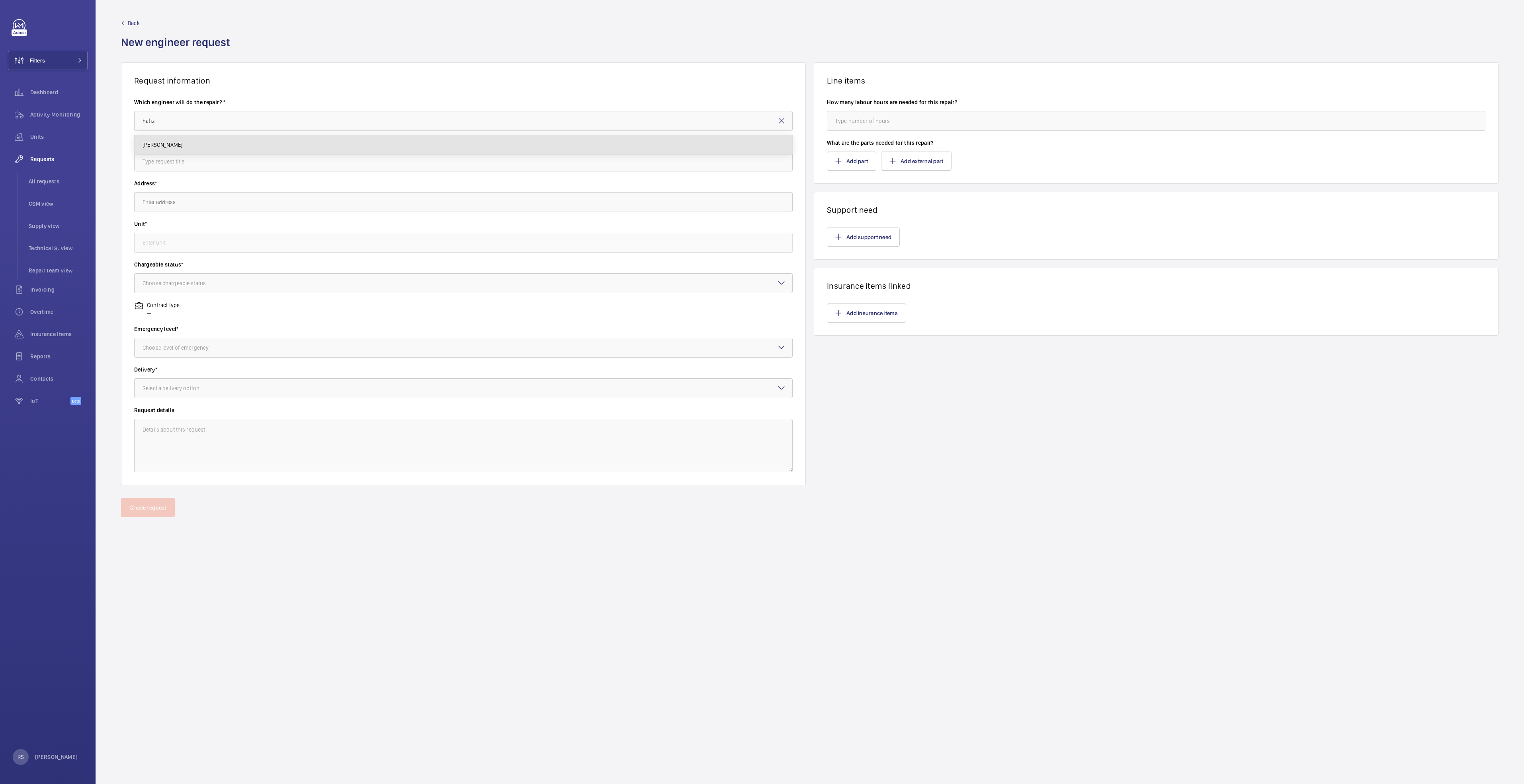
click at [216, 141] on mat-option "[PERSON_NAME]" at bounding box center [463, 145] width 658 height 19
type input "[PERSON_NAME]"
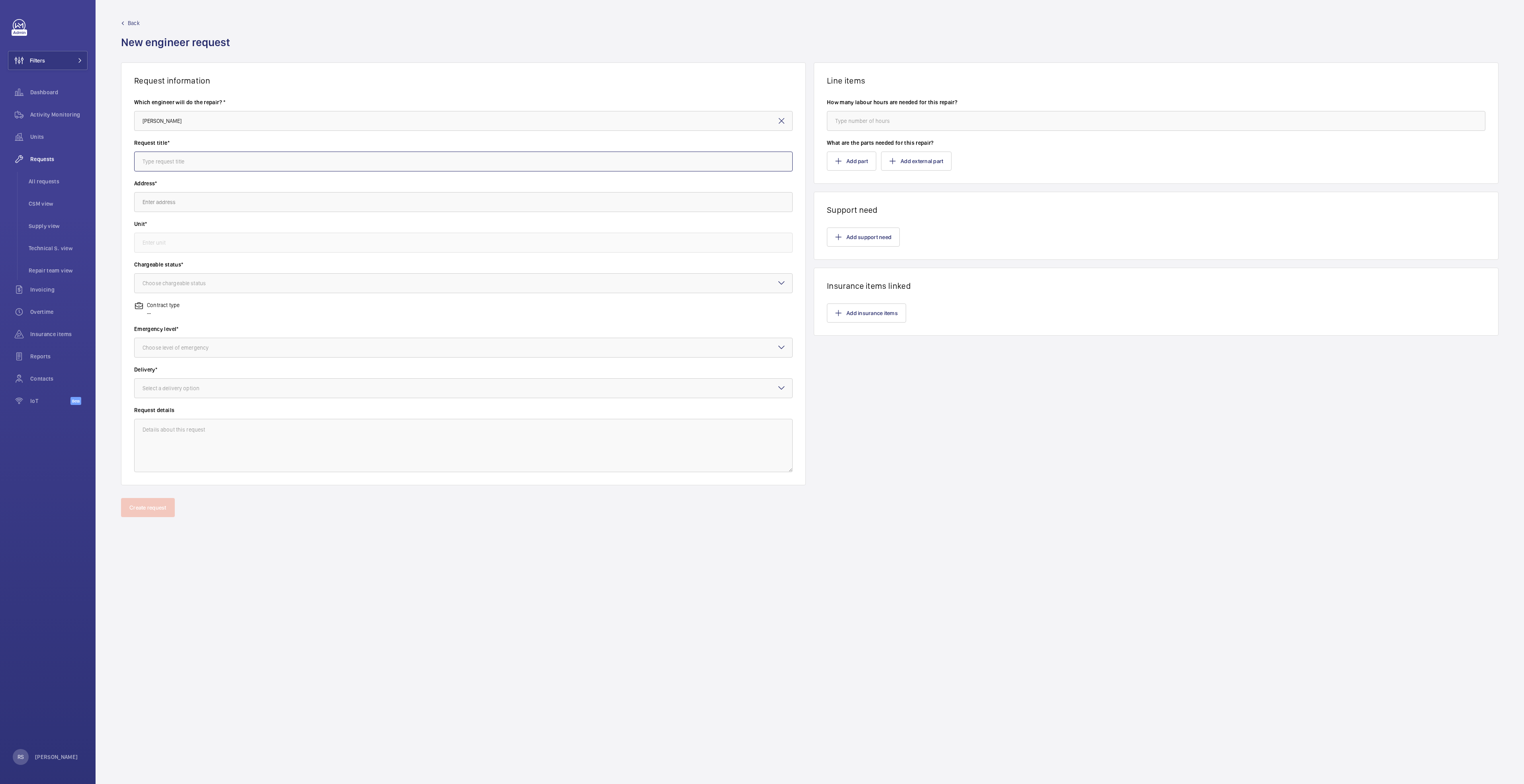
click at [224, 167] on input "text" at bounding box center [463, 161] width 658 height 20
click at [164, 156] on input "text" at bounding box center [463, 161] width 658 height 20
type input "R"
click at [235, 208] on input "text" at bounding box center [463, 202] width 658 height 20
click at [334, 161] on input "Fabricate CWT Pulley shaft 1 pc and replace pulley bearing" at bounding box center [463, 161] width 658 height 20
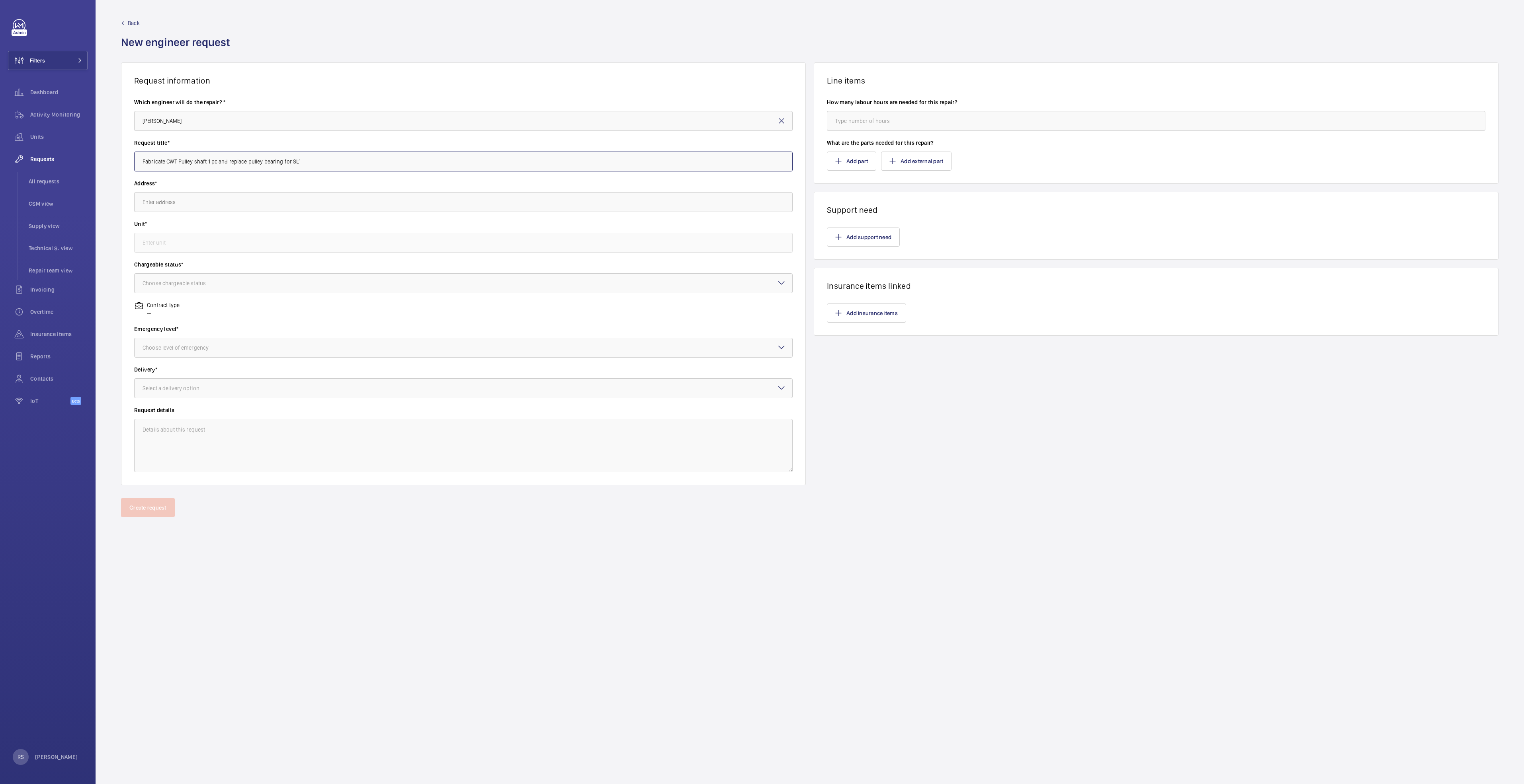
type input "Fabricate CWT Pulley shaft 1 pc and replace pulley bearing for SL1"
click at [179, 205] on input "text" at bounding box center [463, 202] width 658 height 20
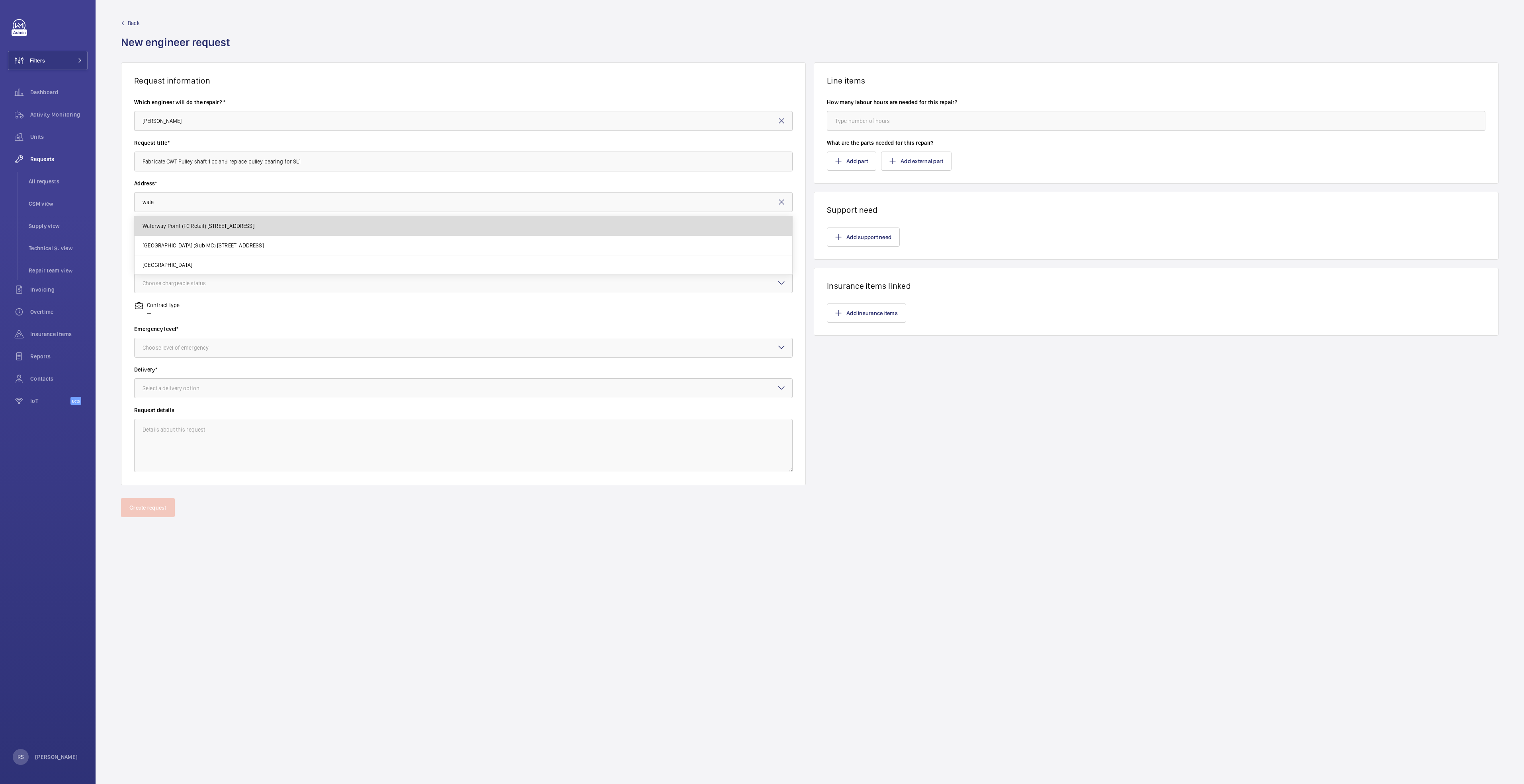
click at [186, 231] on mat-option "Waterway Point (FC Retail) [STREET_ADDRESS]" at bounding box center [463, 226] width 658 height 20
type input "Waterway Point (FC Retail) [STREET_ADDRESS]"
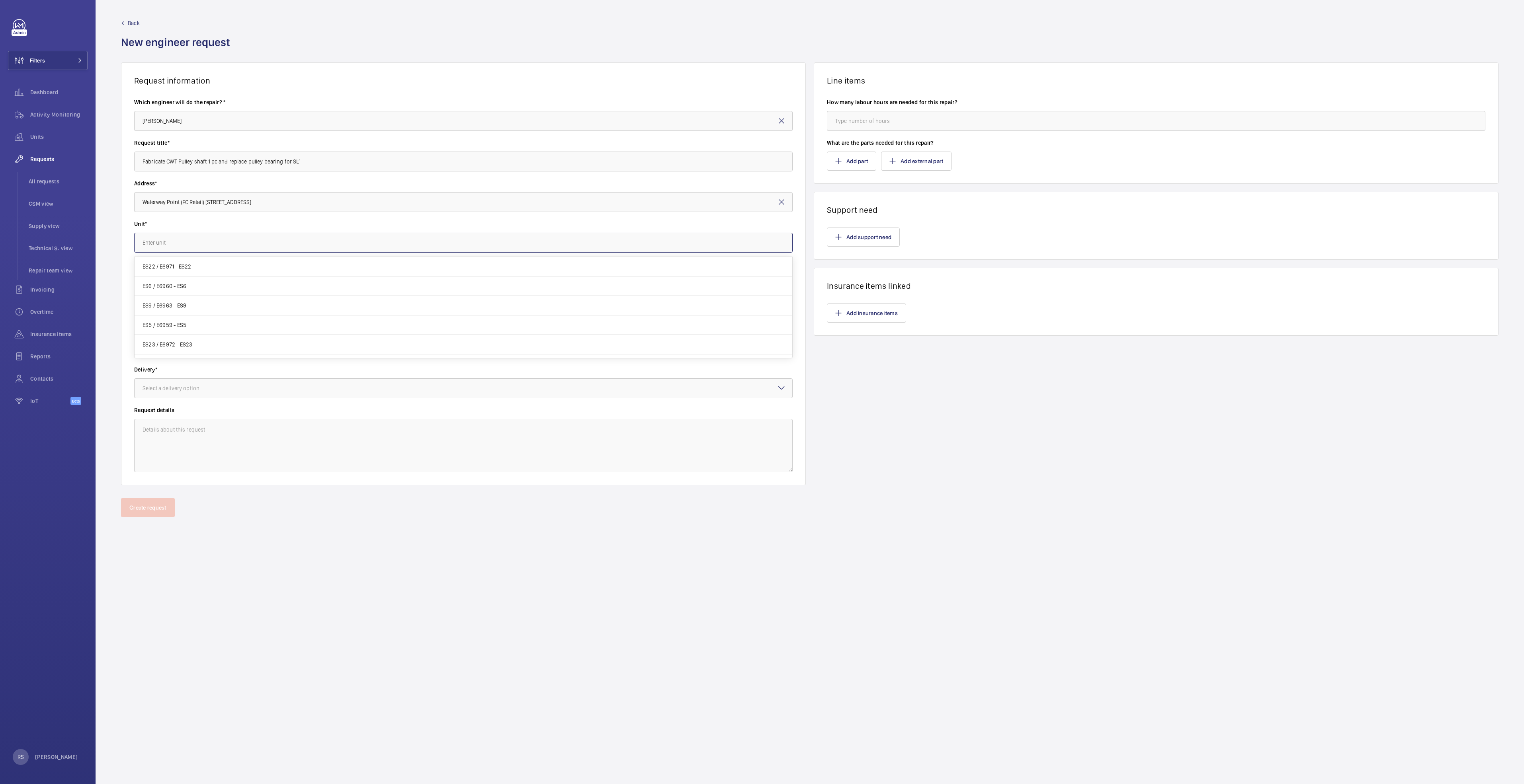
click at [190, 247] on input "text" at bounding box center [463, 243] width 658 height 20
type input "E"
click at [179, 275] on mat-option "SL1 / L87698 - SL1" at bounding box center [463, 267] width 658 height 19
type input "SL1 / L87698 - SL1"
click at [181, 276] on div at bounding box center [463, 283] width 658 height 19
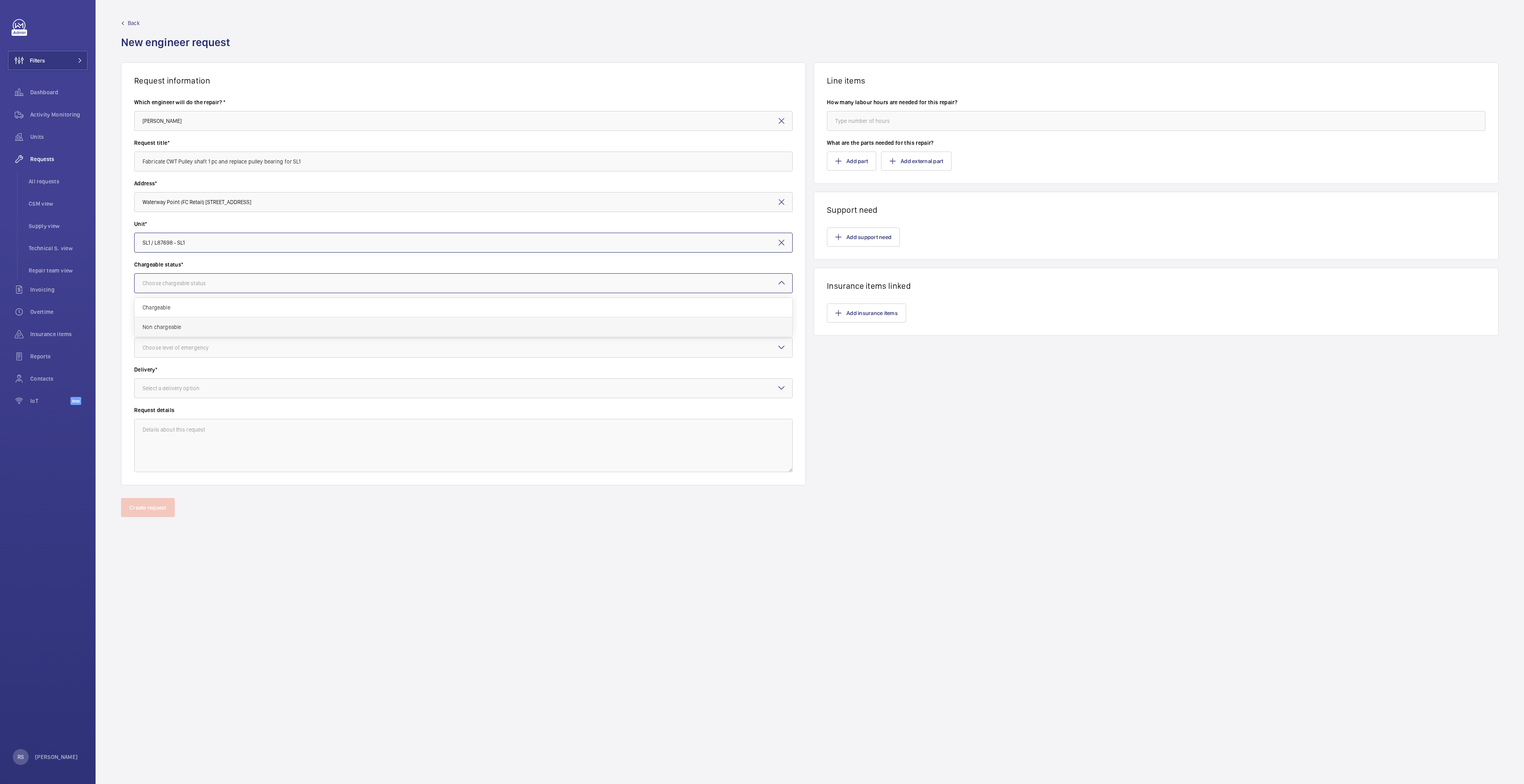
click at [205, 323] on div "Non chargeable" at bounding box center [463, 327] width 658 height 19
click at [218, 358] on div "Emergency level* Choose level of emergency" at bounding box center [463, 345] width 658 height 41
click at [212, 343] on div at bounding box center [463, 348] width 658 height 19
click at [193, 406] on div "Urgent" at bounding box center [463, 411] width 658 height 19
click at [862, 119] on input "number" at bounding box center [1156, 121] width 658 height 20
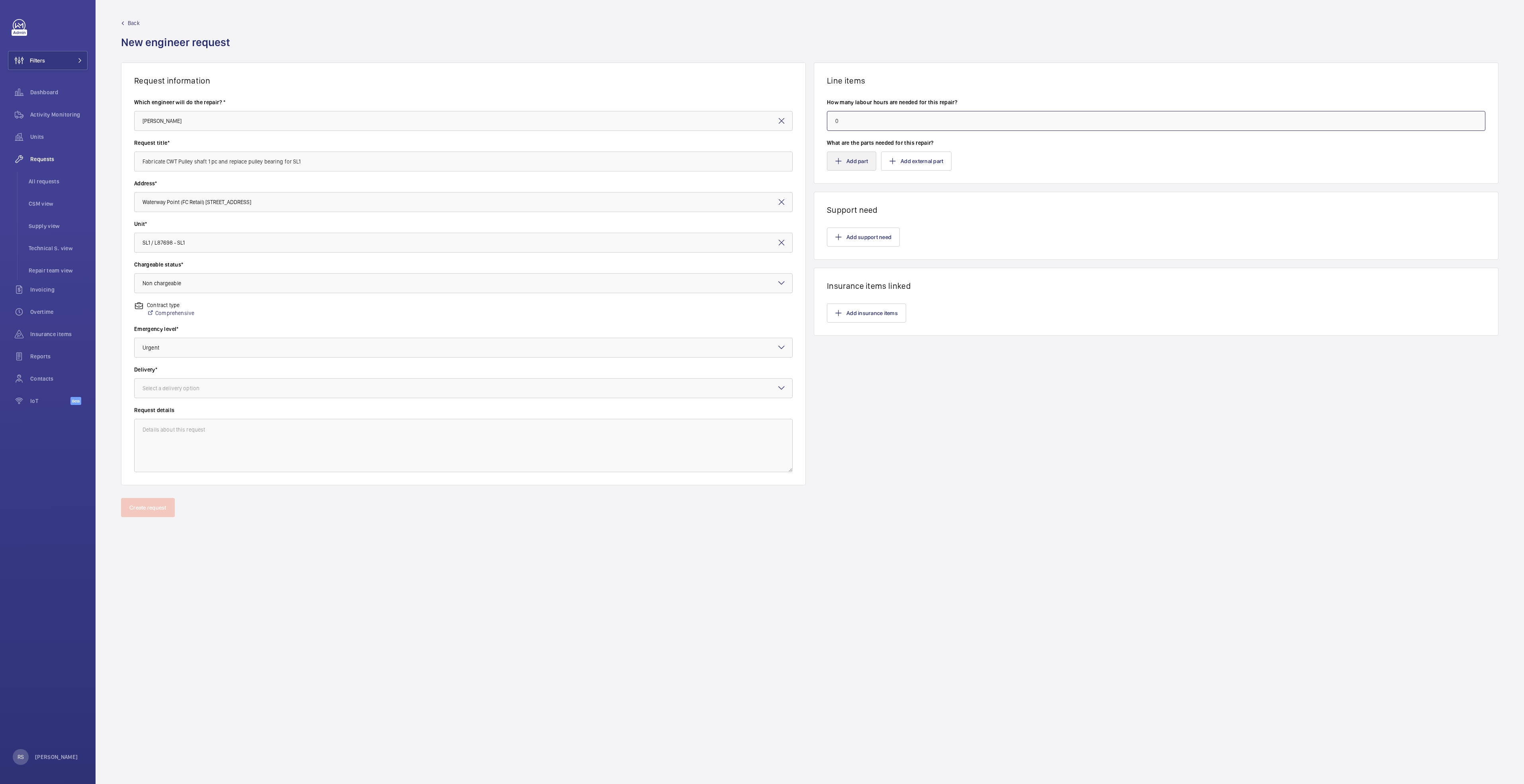
type input "0"
click at [865, 168] on button "Add part" at bounding box center [851, 161] width 49 height 19
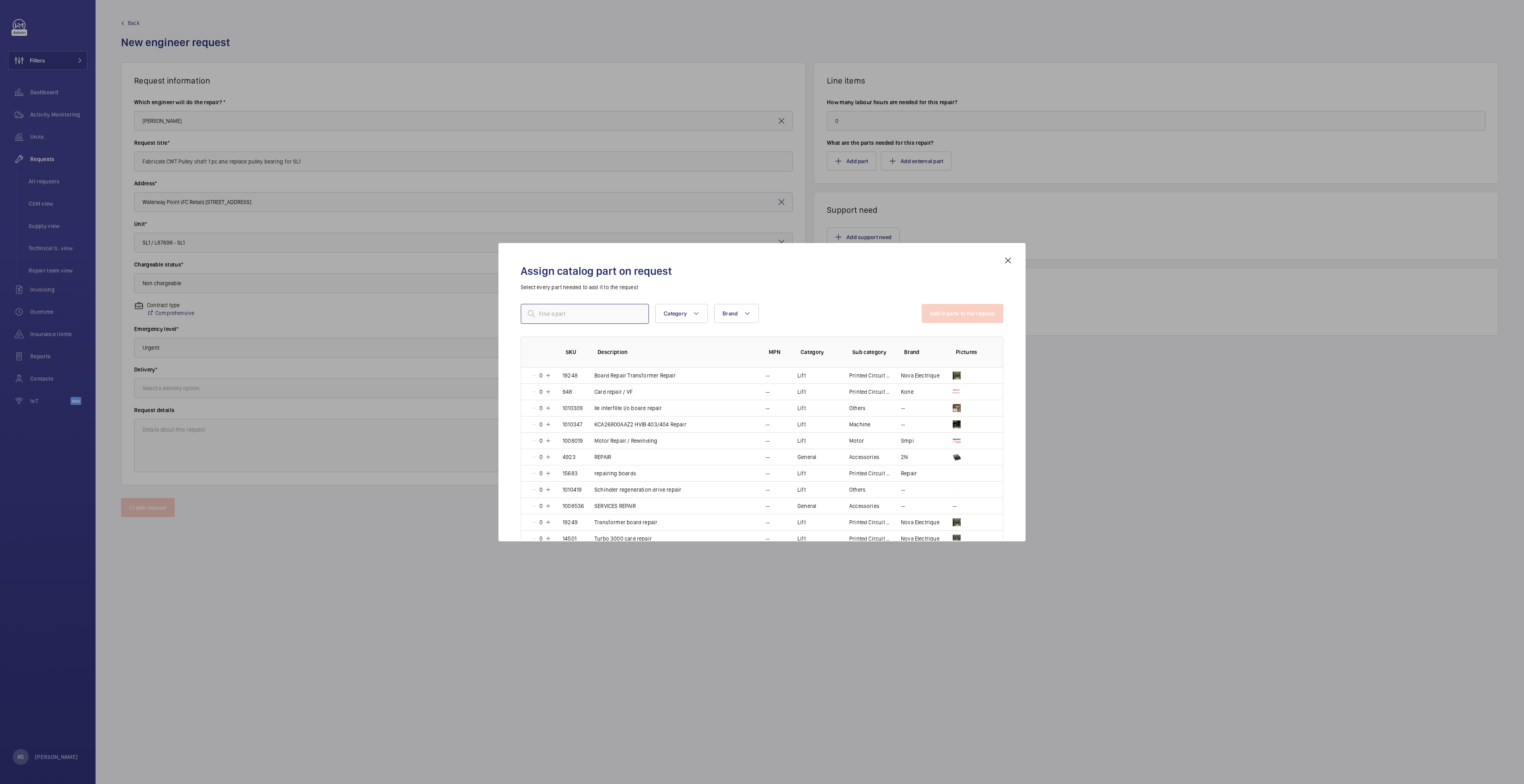
click at [616, 317] on input "text" at bounding box center [585, 314] width 128 height 20
type input "repair"
click at [551, 483] on td "0" at bounding box center [537, 483] width 32 height 17
click at [963, 314] on button "Add 1 parts to the request" at bounding box center [963, 313] width 81 height 19
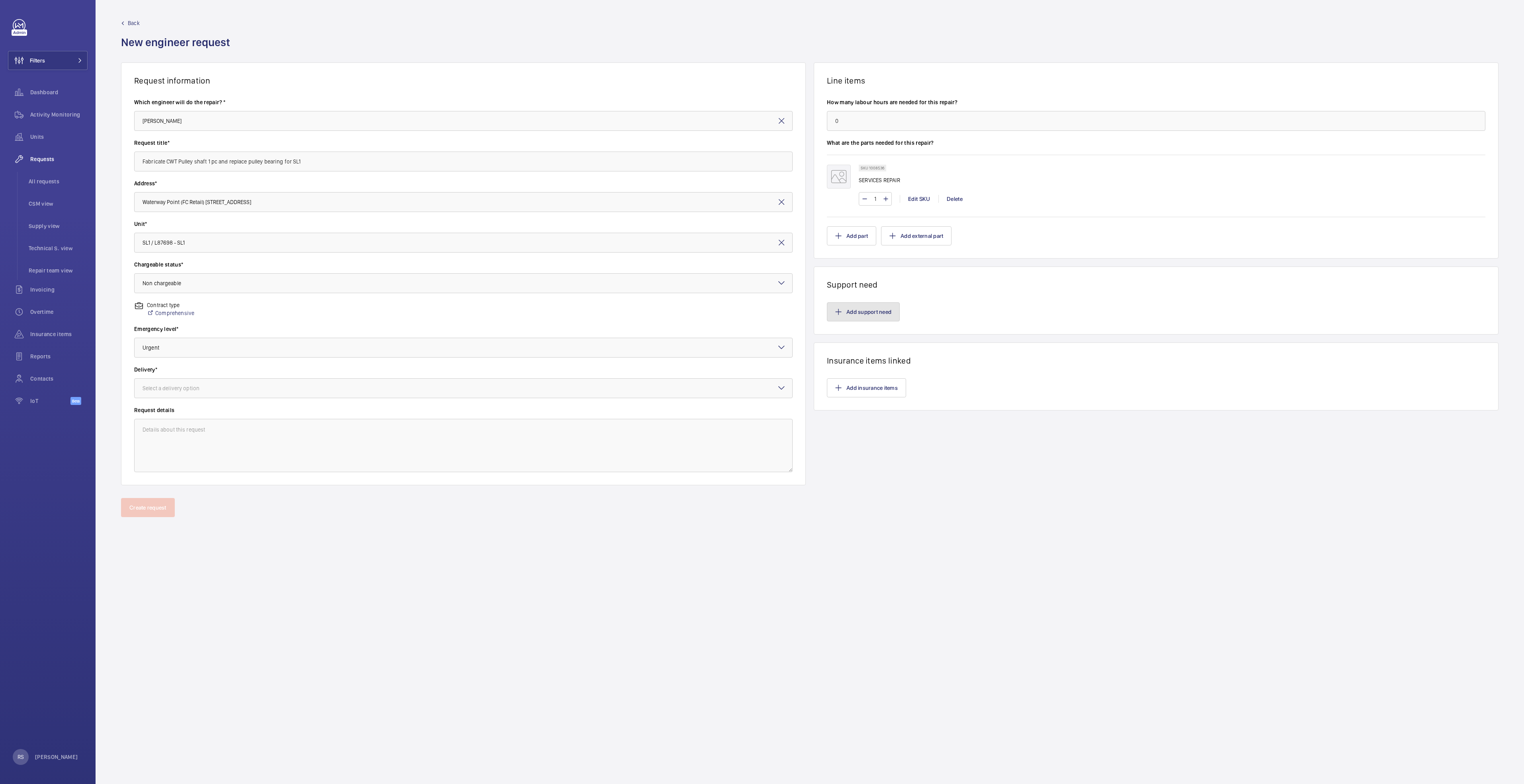
click at [844, 312] on button "Add support need" at bounding box center [863, 312] width 73 height 19
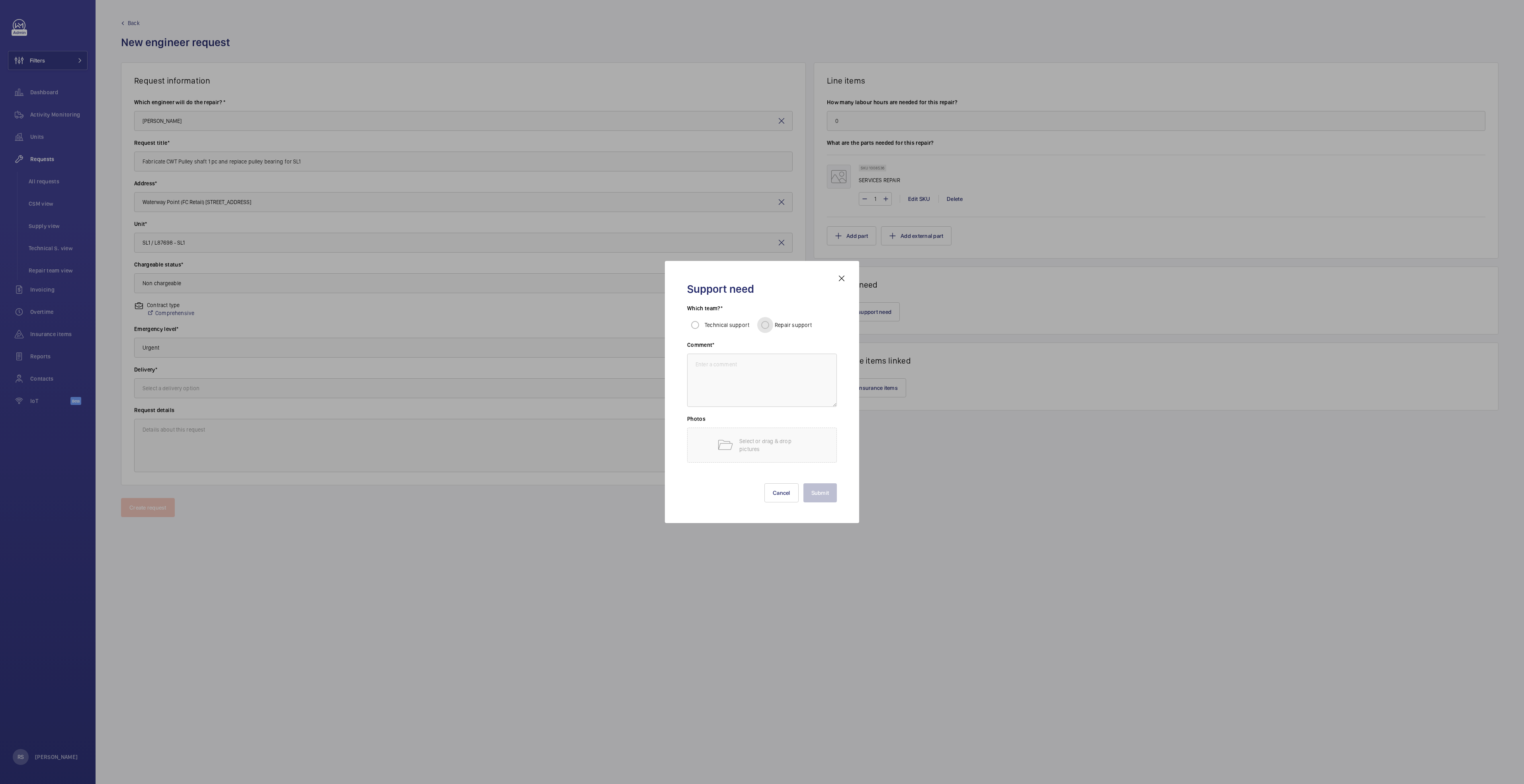
click at [767, 320] on input "Repair support" at bounding box center [765, 325] width 16 height 16
radio input "true"
click at [757, 373] on textarea at bounding box center [761, 380] width 150 height 53
type textarea "subcontractor"
click at [828, 474] on div "Submit Cancel" at bounding box center [761, 487] width 150 height 32
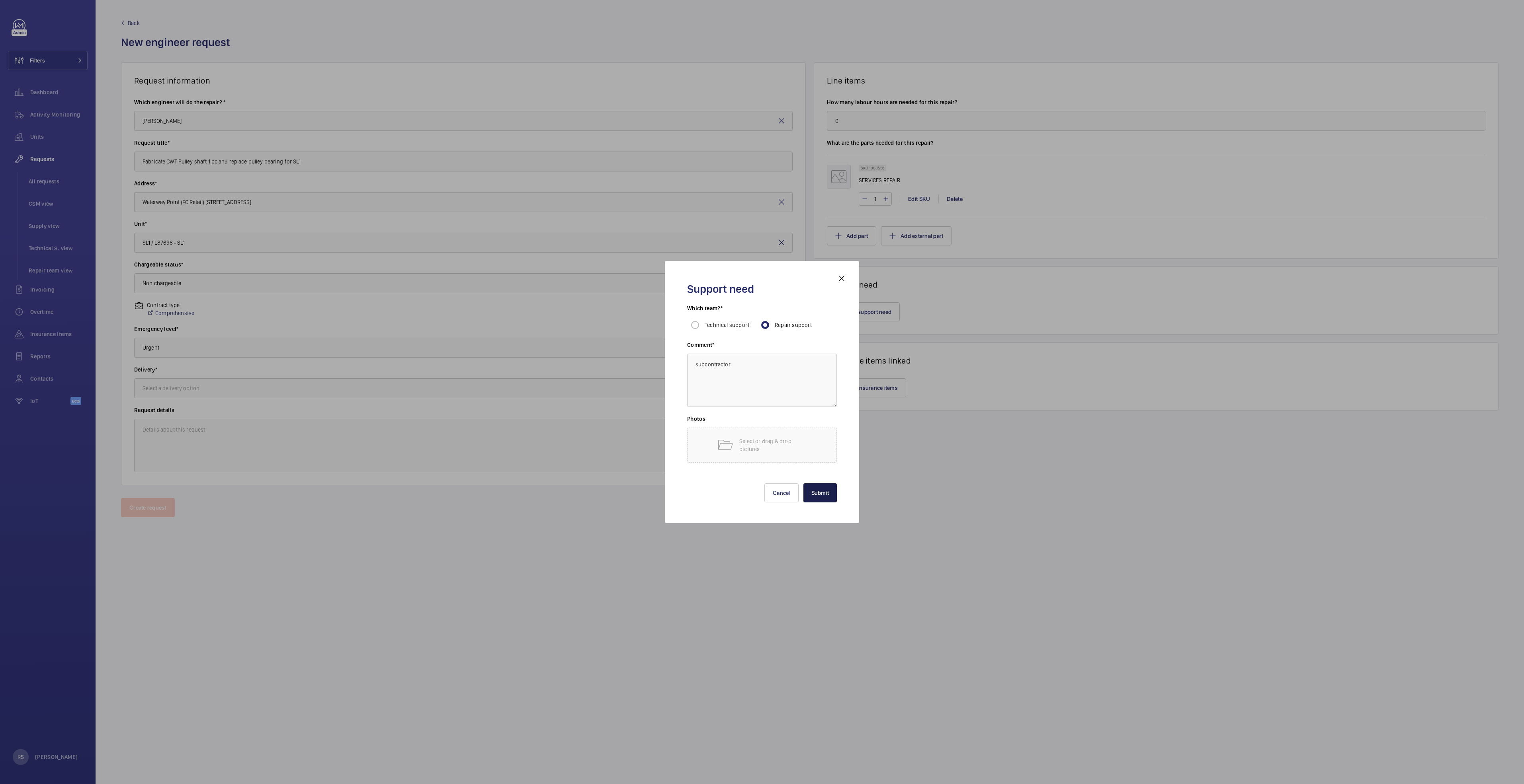
click at [829, 494] on button "Submit" at bounding box center [820, 493] width 34 height 19
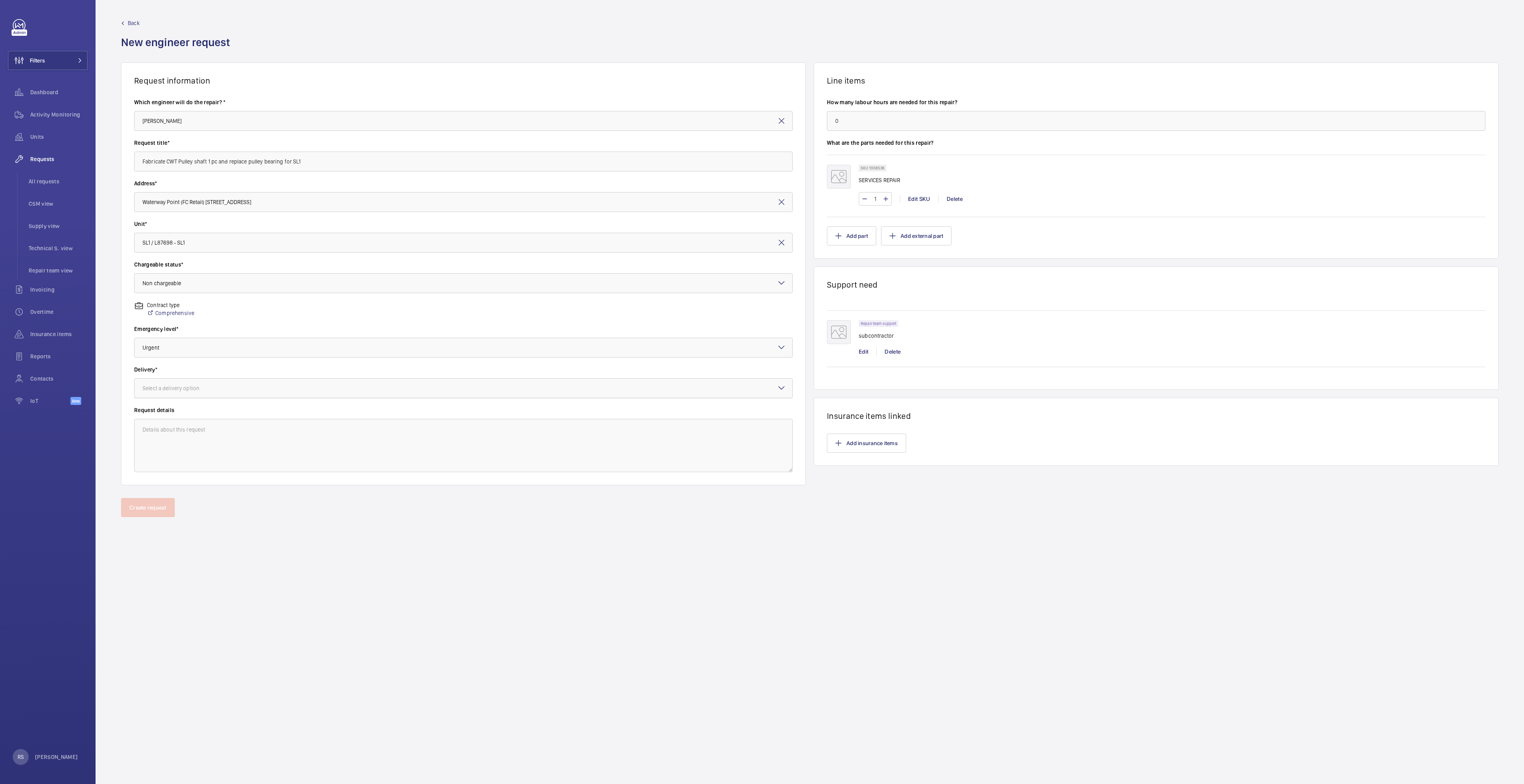
click at [195, 387] on div "Select a delivery option" at bounding box center [181, 388] width 77 height 8
click at [170, 414] on span "Part already taken" at bounding box center [463, 412] width 642 height 8
click at [142, 503] on button "Create request" at bounding box center [148, 508] width 54 height 19
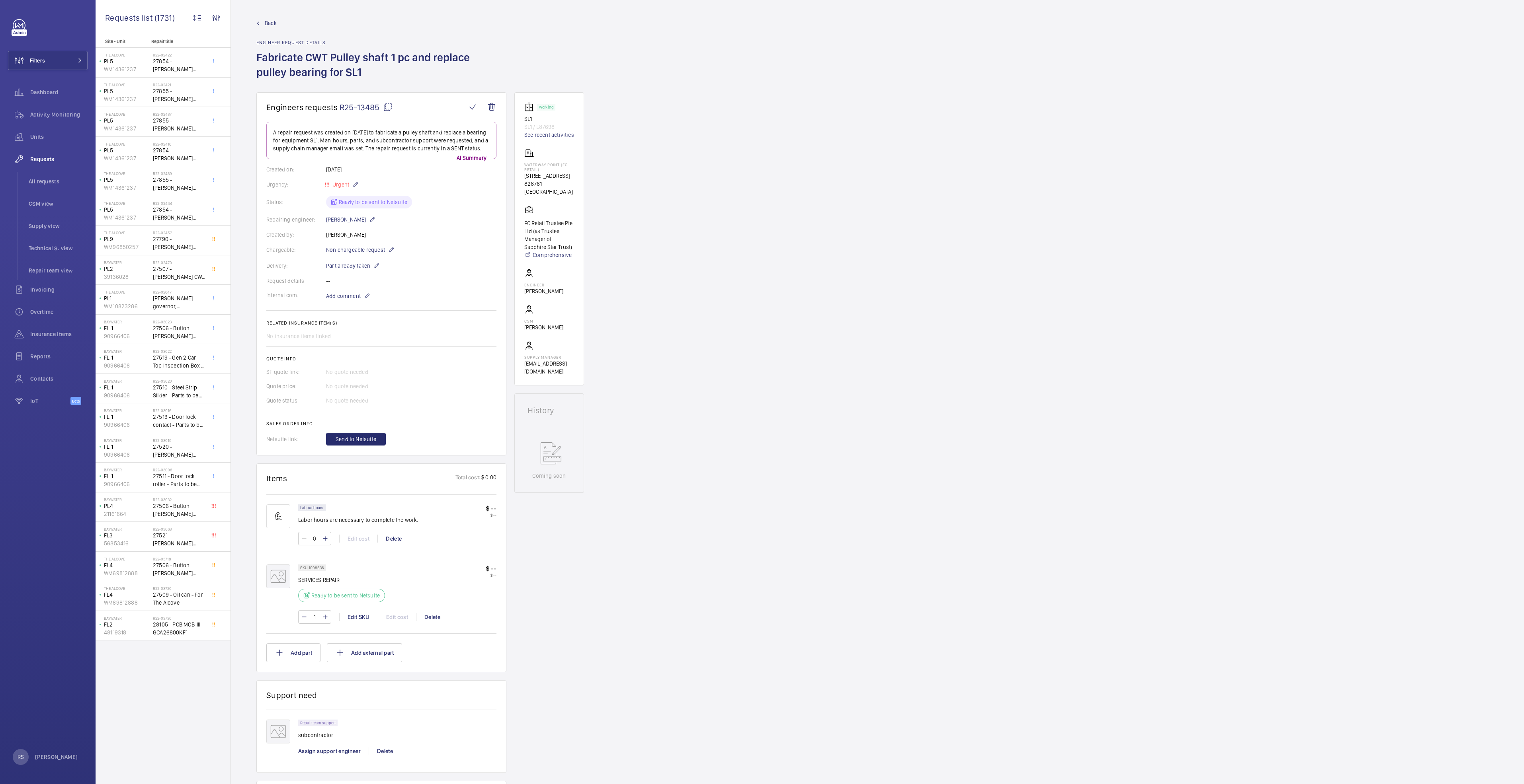
click at [260, 25] on link "Back" at bounding box center [381, 22] width 250 height 8
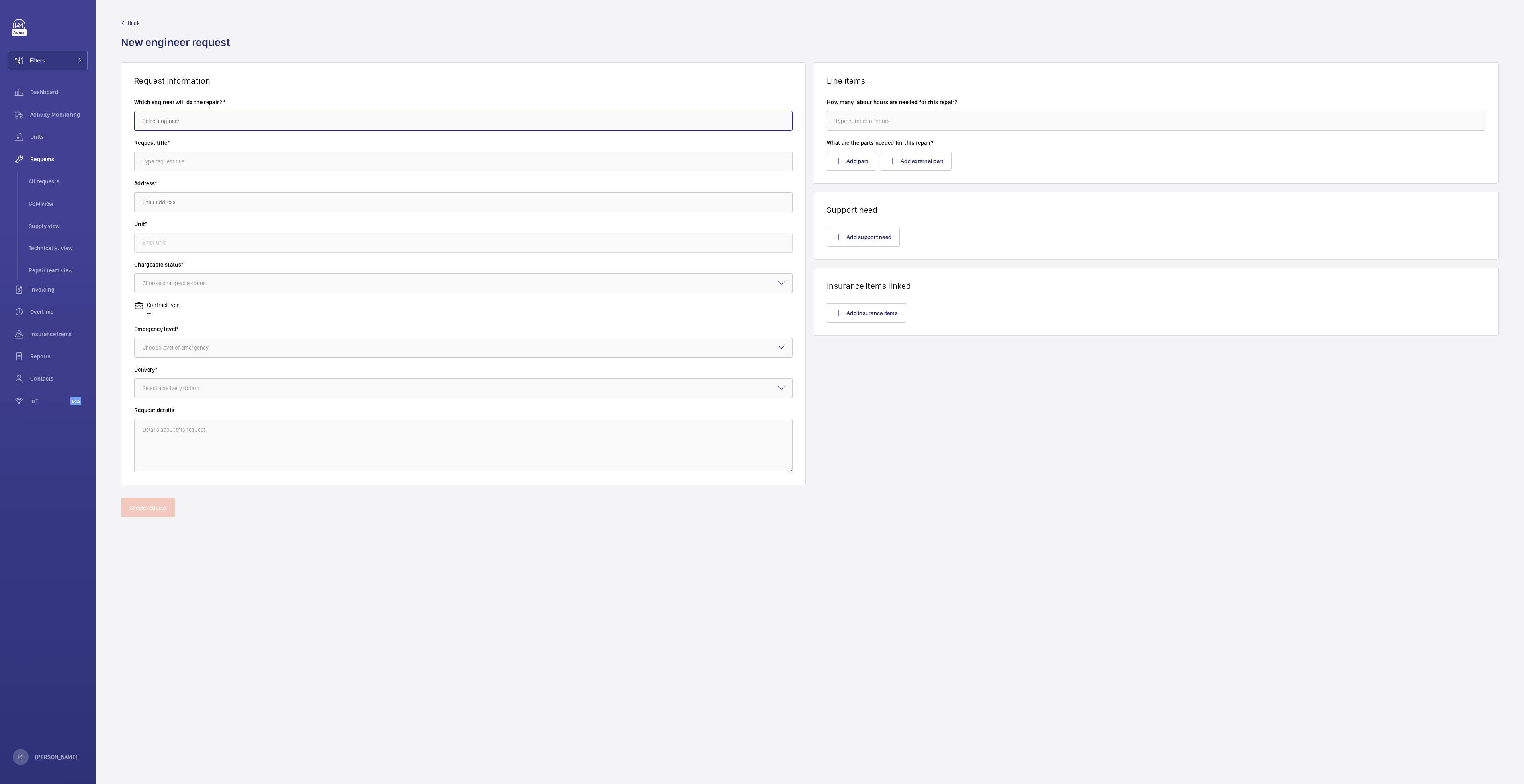
click at [269, 119] on input "text" at bounding box center [463, 121] width 658 height 20
